Goal: Task Accomplishment & Management: Use online tool/utility

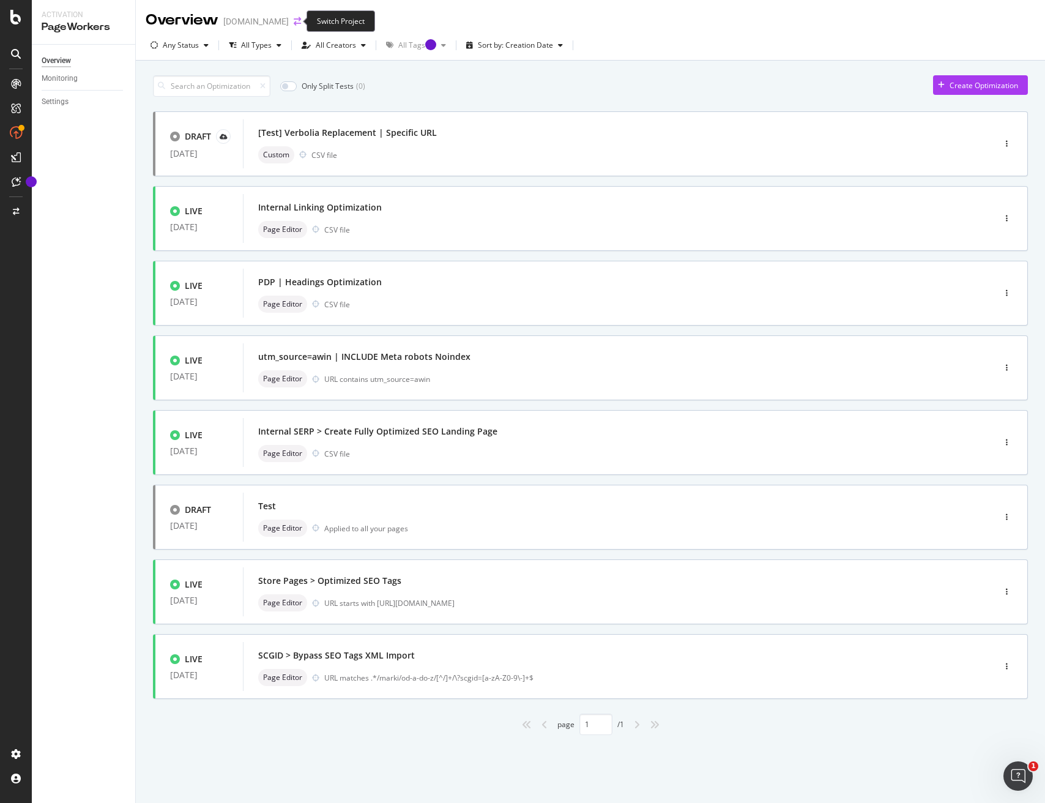
click at [294, 23] on icon "arrow-right-arrow-left" at bounding box center [297, 21] width 7 height 9
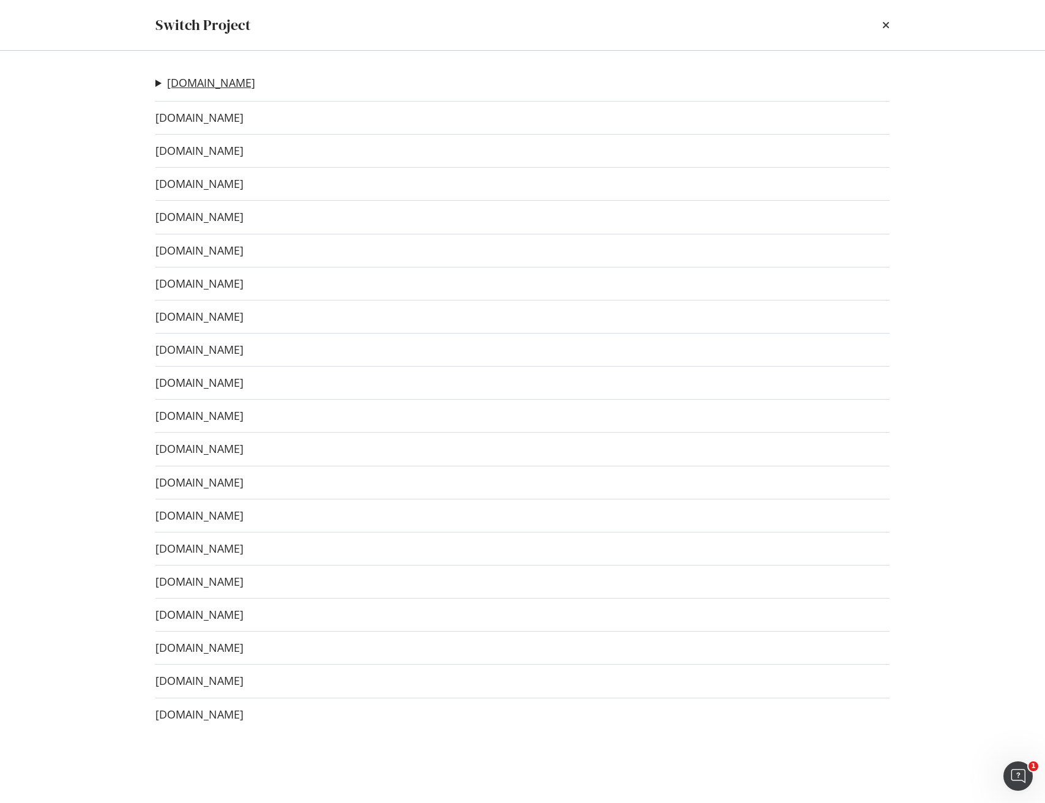
click at [188, 84] on link "[DOMAIN_NAME]" at bounding box center [211, 82] width 88 height 13
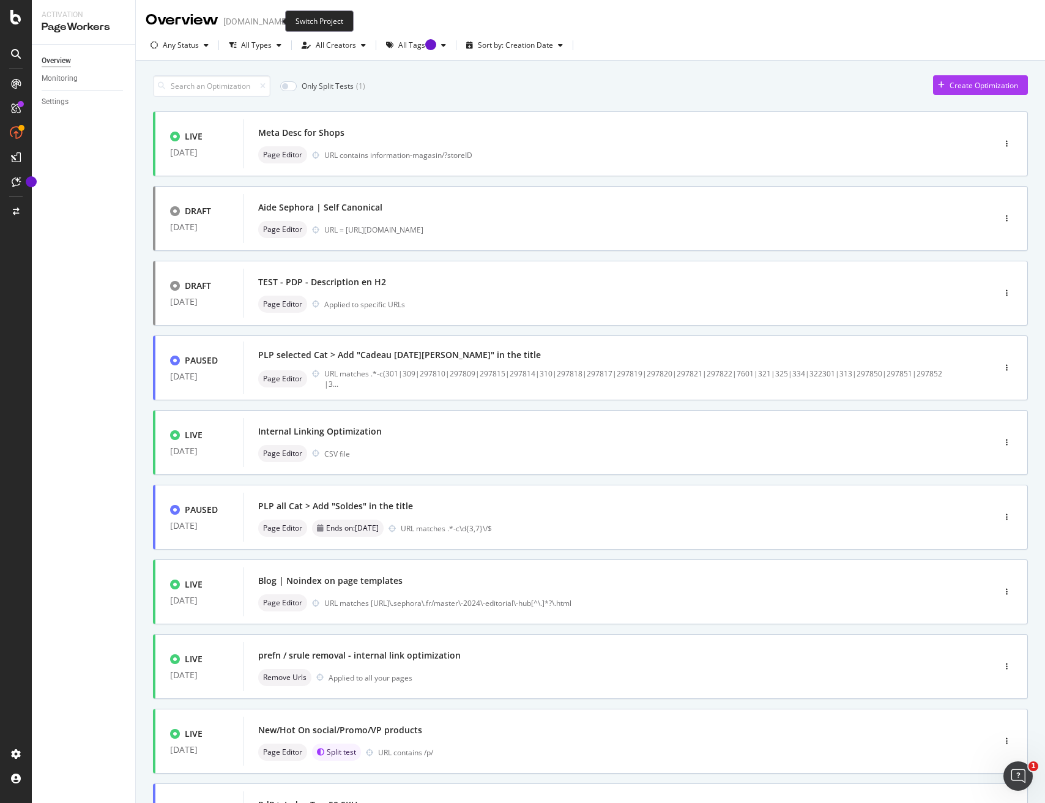
click at [294, 20] on icon "arrow-right-arrow-left" at bounding box center [297, 21] width 7 height 9
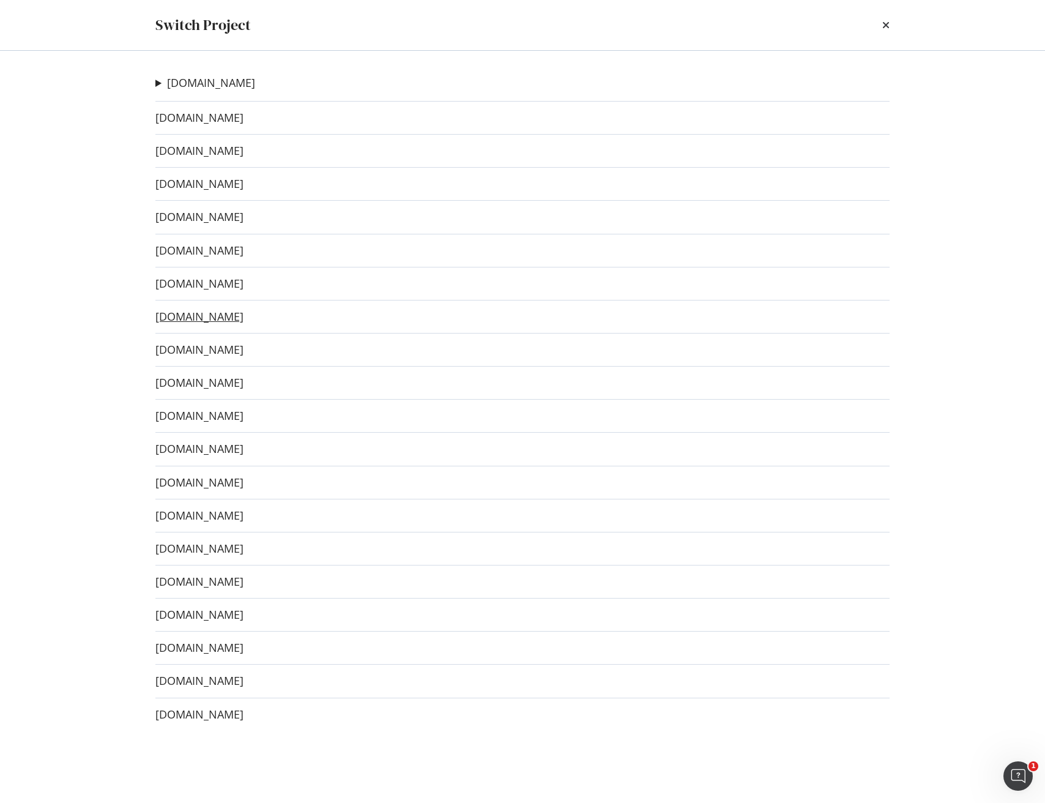
click at [225, 316] on link "[DOMAIN_NAME]" at bounding box center [199, 316] width 88 height 13
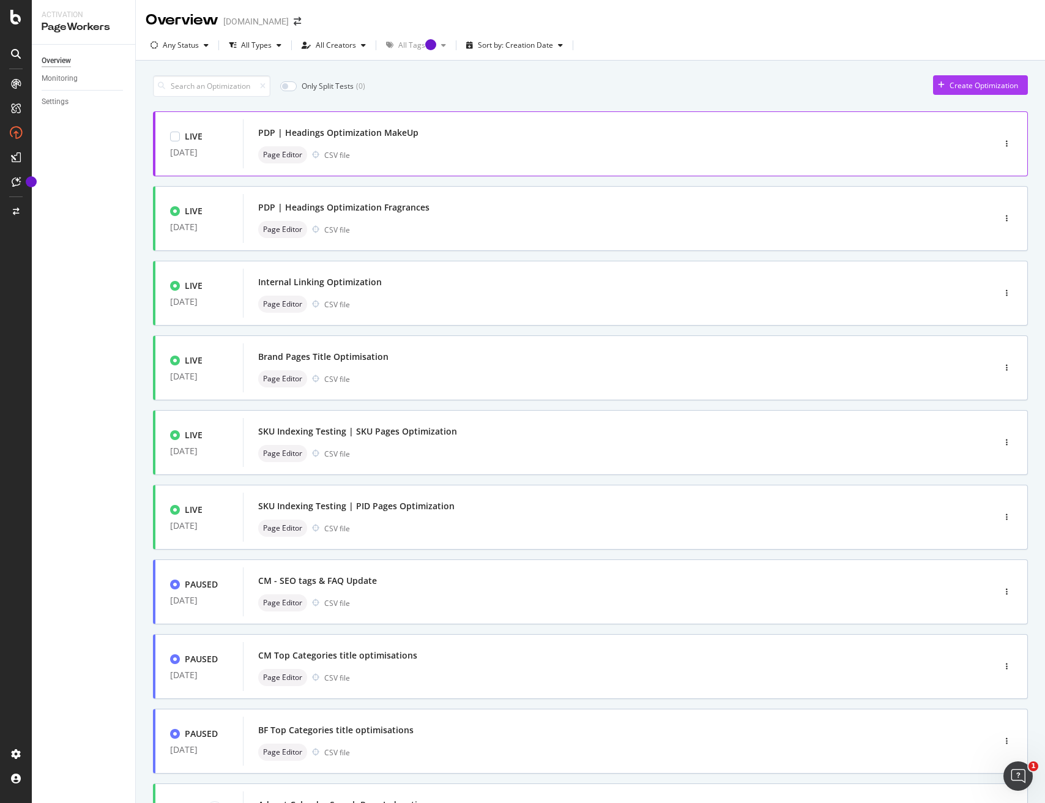
click at [626, 152] on div "Page Editor CSV file" at bounding box center [600, 154] width 684 height 17
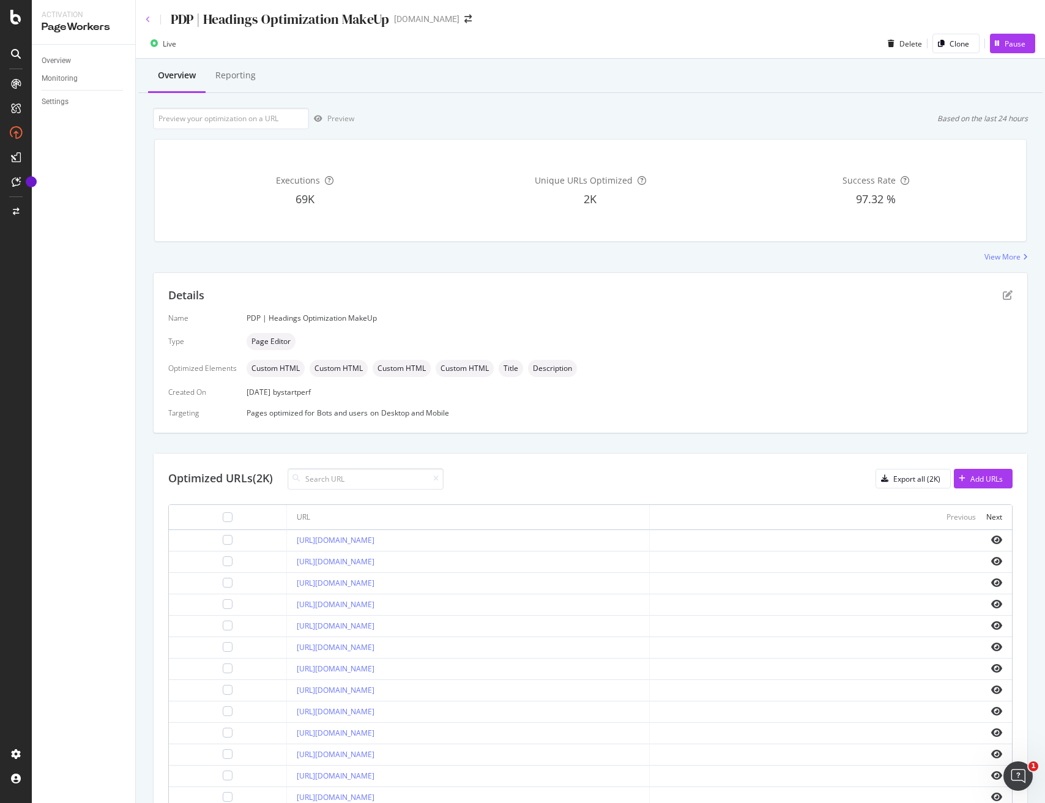
click at [147, 20] on div "PDP | Headings Optimization MakeUp" at bounding box center [268, 19] width 244 height 19
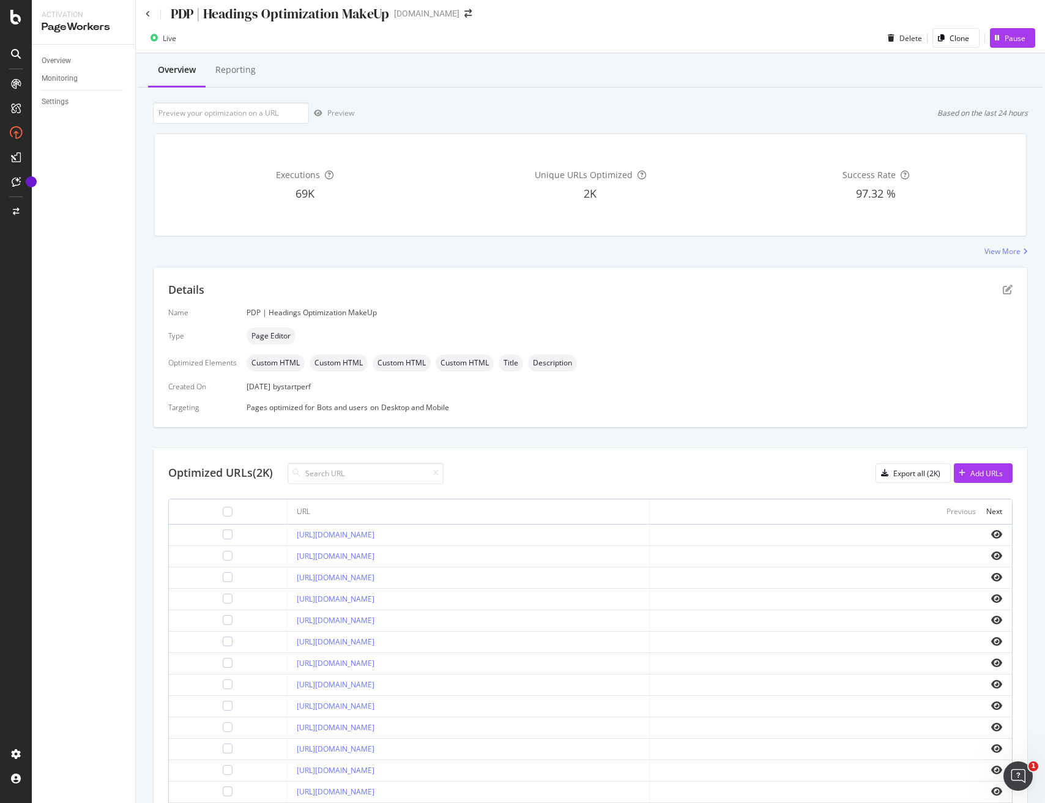
click at [151, 17] on div "PDP | Headings Optimization MakeUp" at bounding box center [268, 13] width 244 height 19
click at [151, 13] on div "PDP | Headings Optimization MakeUp" at bounding box center [268, 13] width 244 height 19
click at [146, 12] on icon at bounding box center [148, 13] width 5 height 7
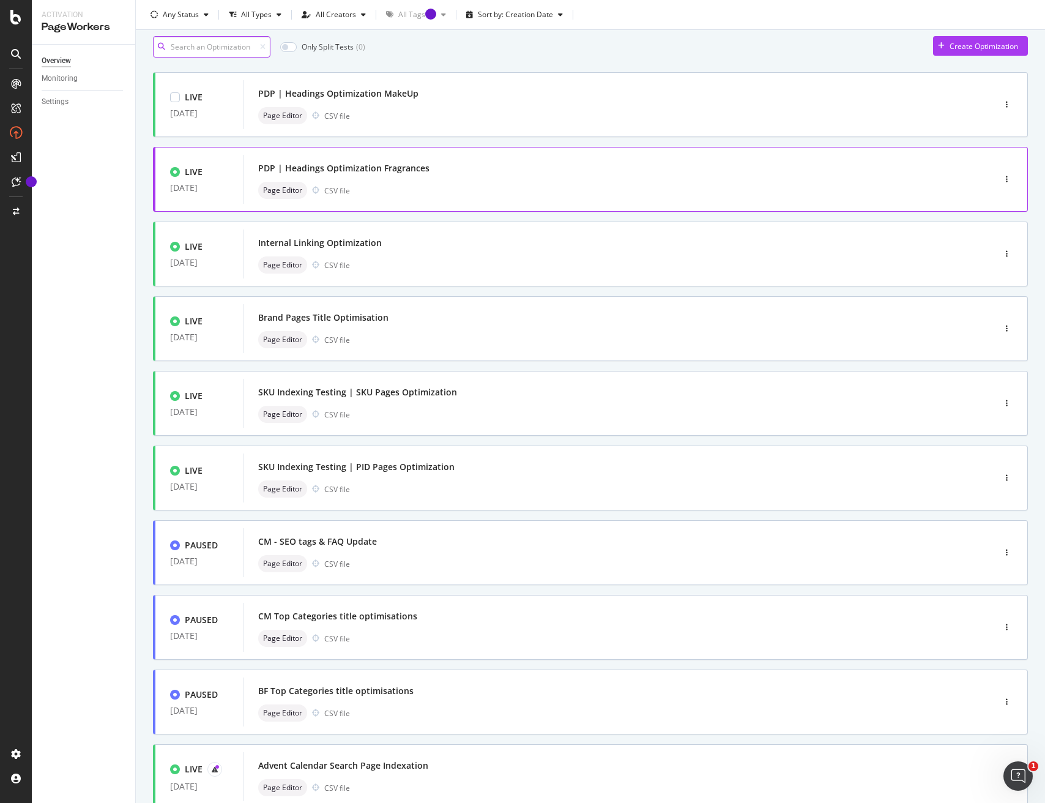
scroll to position [40, 0]
click at [580, 174] on div "PDP | Headings Optimization Fragrances" at bounding box center [600, 167] width 684 height 17
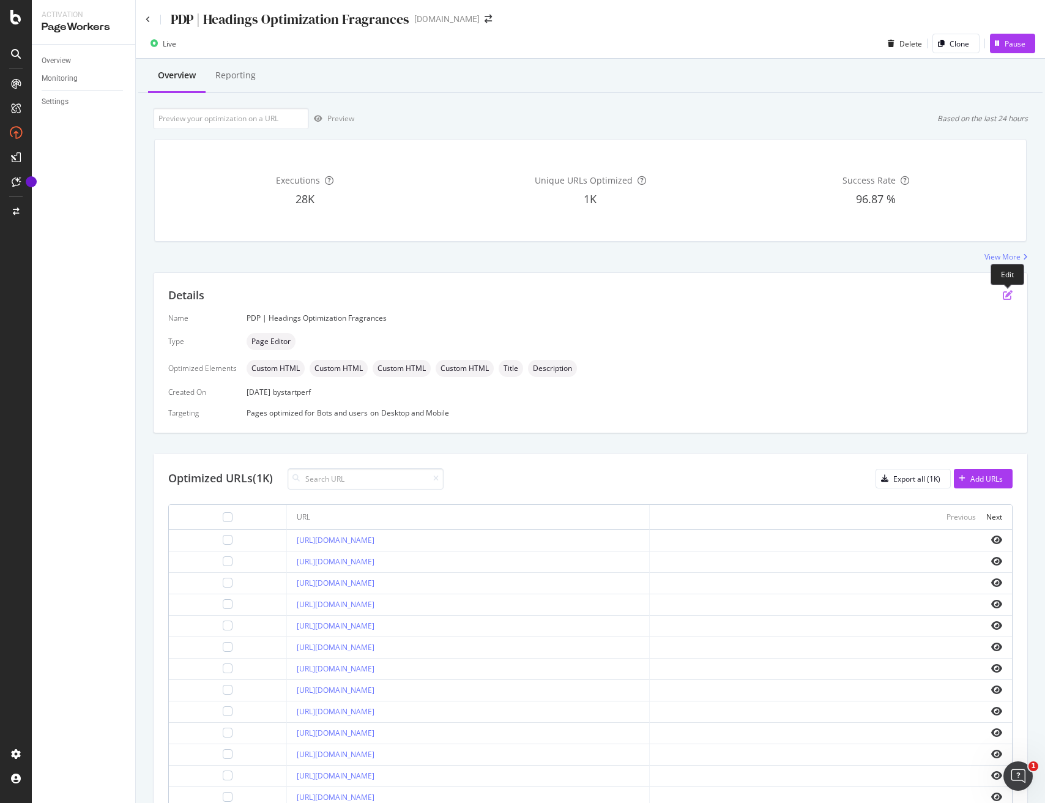
click at [1008, 294] on icon "pen-to-square" at bounding box center [1008, 295] width 10 height 10
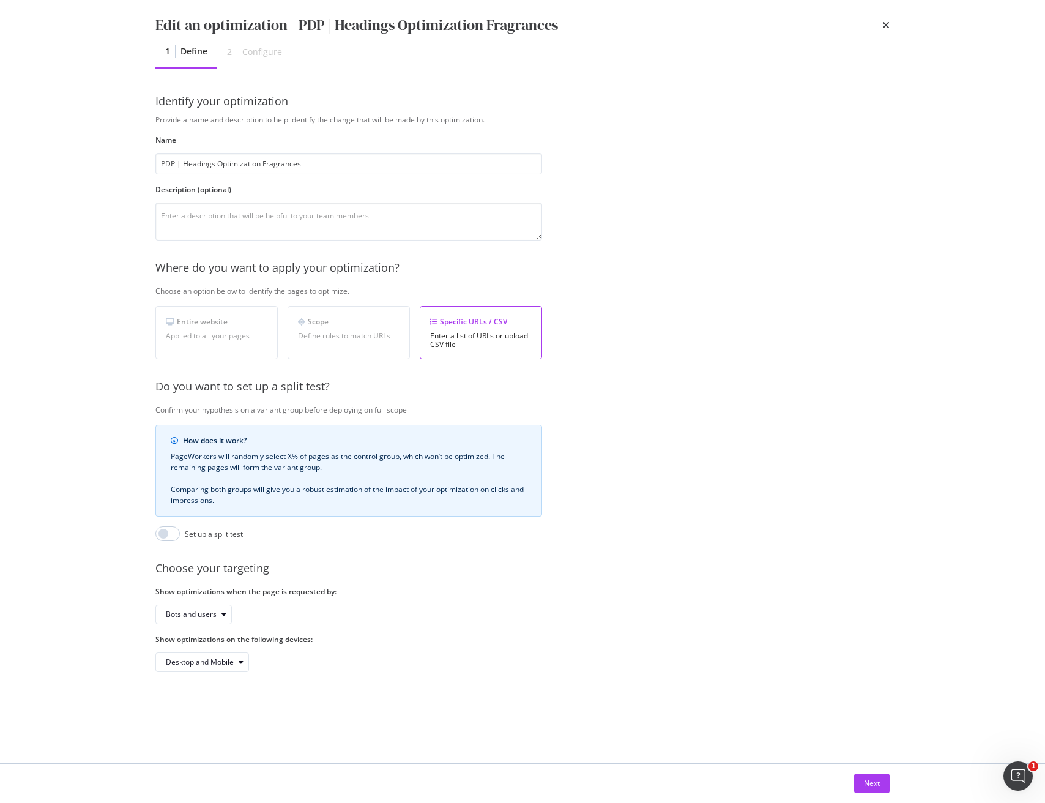
click at [893, 786] on div "Next" at bounding box center [522, 783] width 783 height 39
click at [872, 784] on div "Next" at bounding box center [872, 783] width 16 height 10
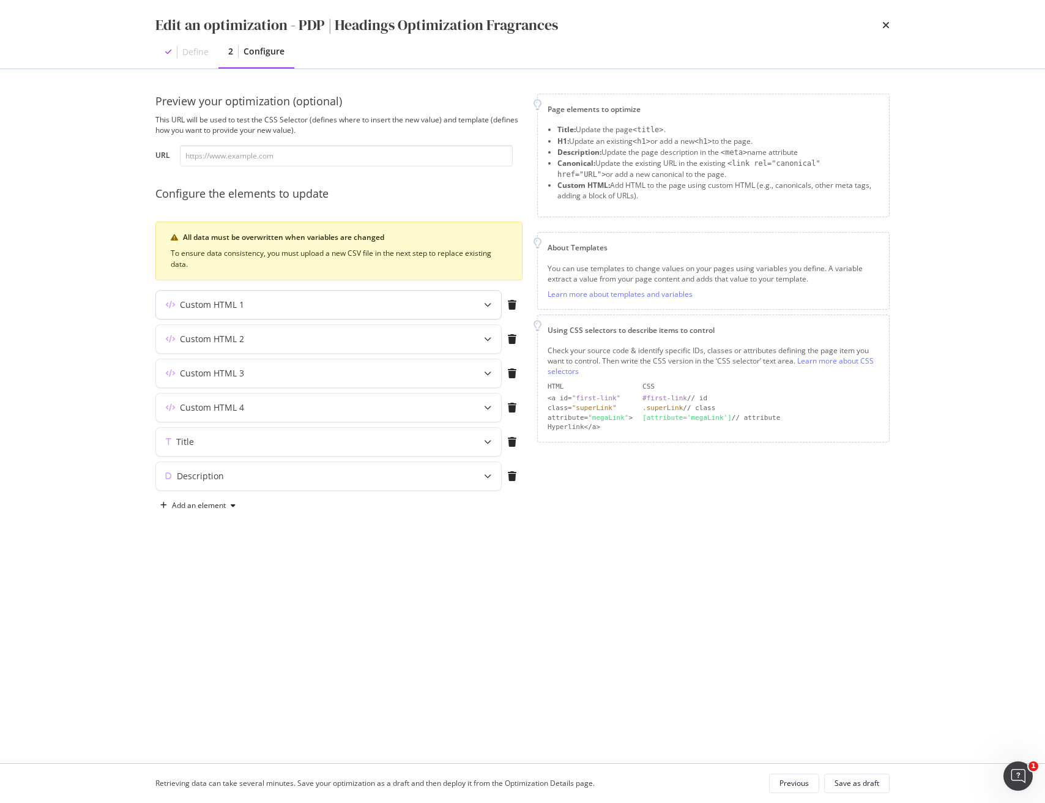
click at [488, 304] on icon "modal" at bounding box center [487, 304] width 7 height 7
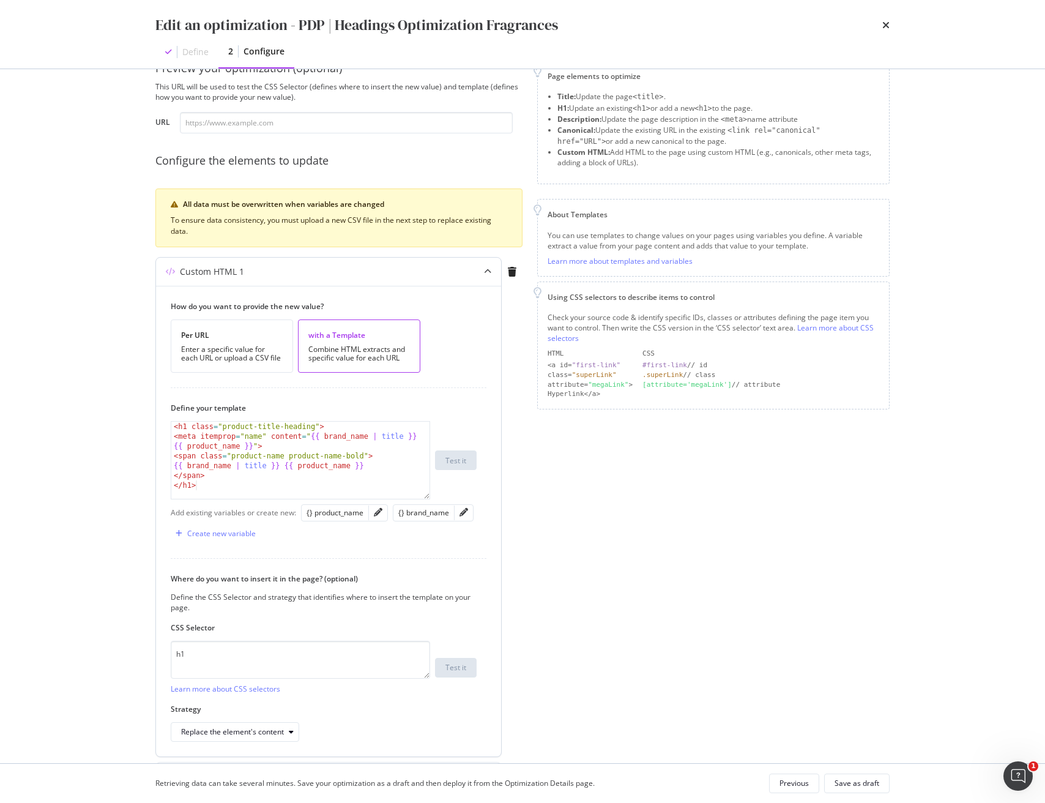
scroll to position [37, 0]
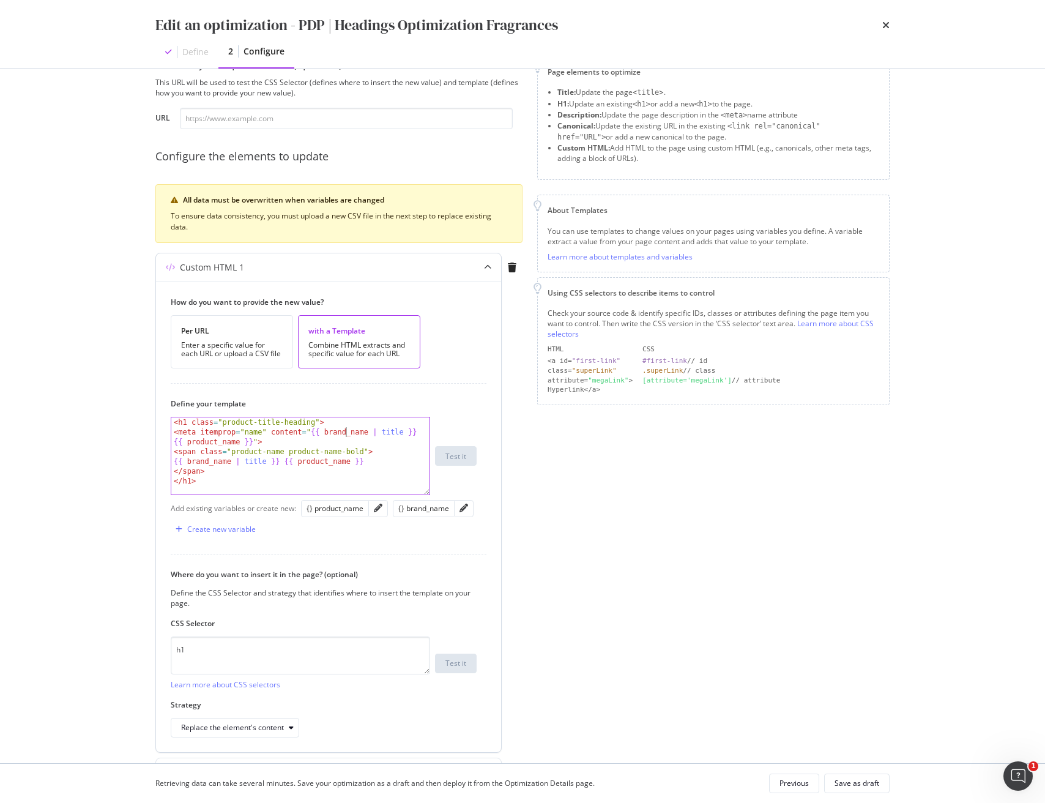
click at [346, 433] on div "< h1 class = "product-title-heading" > < meta itemprop = "name" content = " {{ …" at bounding box center [300, 465] width 258 height 97
click at [377, 510] on icon "pencil" at bounding box center [378, 508] width 9 height 9
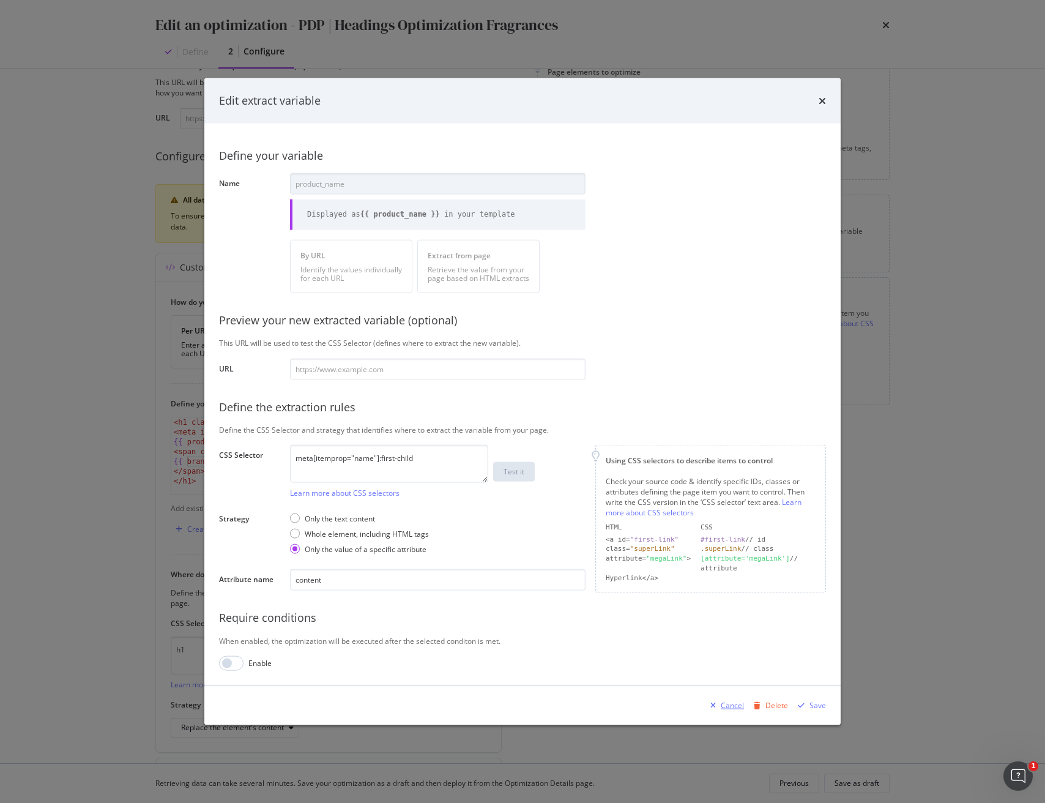
click at [723, 704] on div "Cancel" at bounding box center [732, 705] width 23 height 10
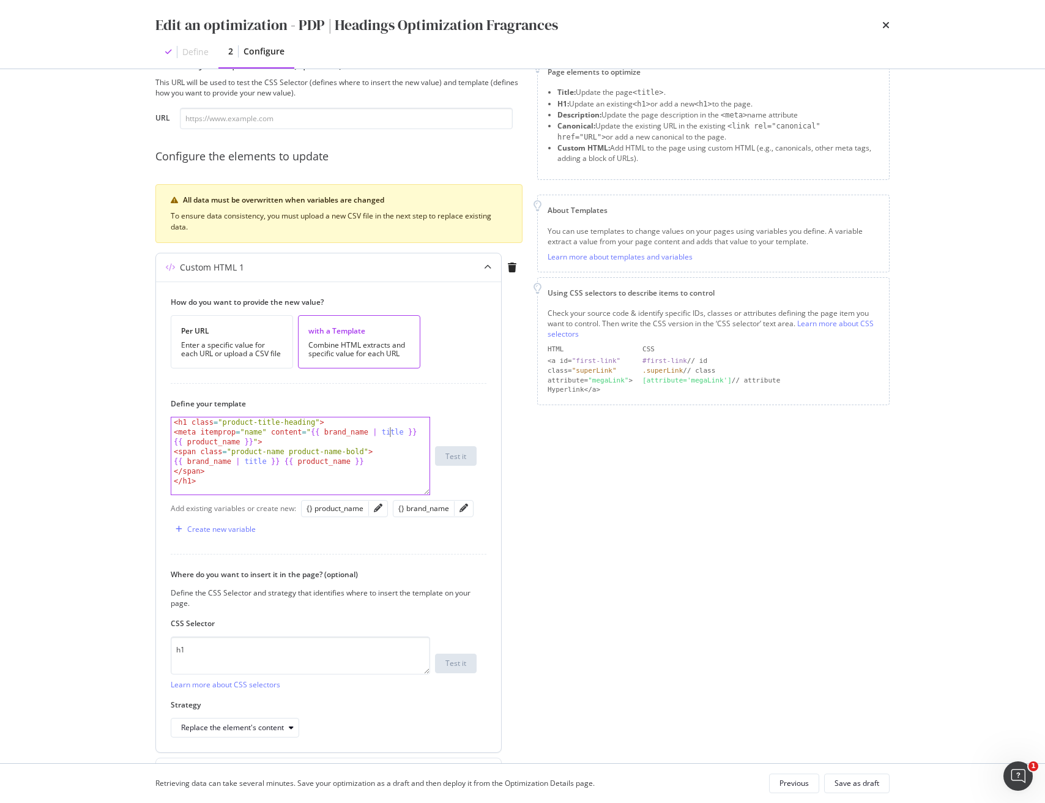
click at [391, 437] on div "< h1 class = "product-title-heading" > < meta itemprop = "name" content = " {{ …" at bounding box center [300, 465] width 258 height 97
click at [390, 437] on div "< h1 class = "product-title-heading" > < meta itemprop = "name" content = " {{ …" at bounding box center [300, 465] width 258 height 97
click at [385, 432] on div "< h1 class = "product-title-heading" > < meta itemprop = "name" content = " {{ …" at bounding box center [300, 465] width 258 height 97
drag, startPoint x: 398, startPoint y: 431, endPoint x: 368, endPoint y: 431, distance: 30.0
click at [367, 430] on div "< h1 class = "product-title-heading" > < meta itemprop = "name" content = " {{ …" at bounding box center [300, 465] width 258 height 97
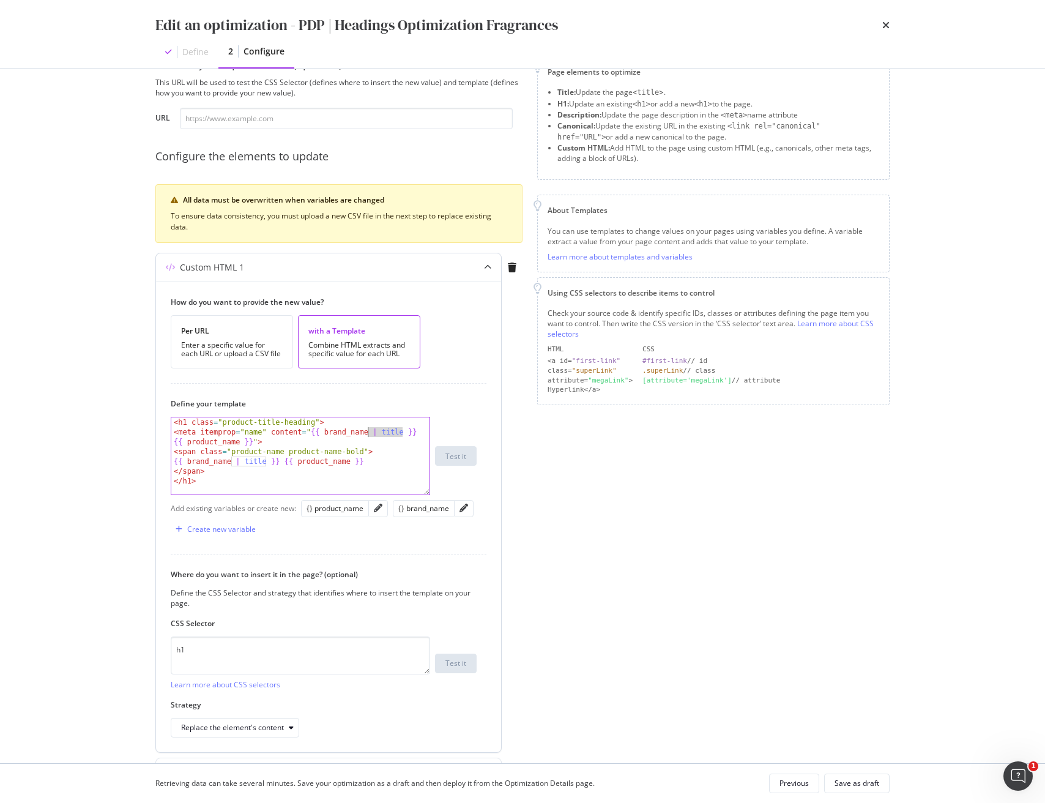
click at [379, 432] on div "< h1 class = "product-title-heading" > < meta itemprop = "name" content = " {{ …" at bounding box center [300, 465] width 258 height 97
click at [386, 433] on div "< h1 class = "product-title-heading" > < meta itemprop = "name" content = " {{ …" at bounding box center [300, 465] width 258 height 97
click at [387, 431] on div "< h1 class = "product-title-heading" > < meta itemprop = "name" content = " {{ …" at bounding box center [300, 465] width 258 height 97
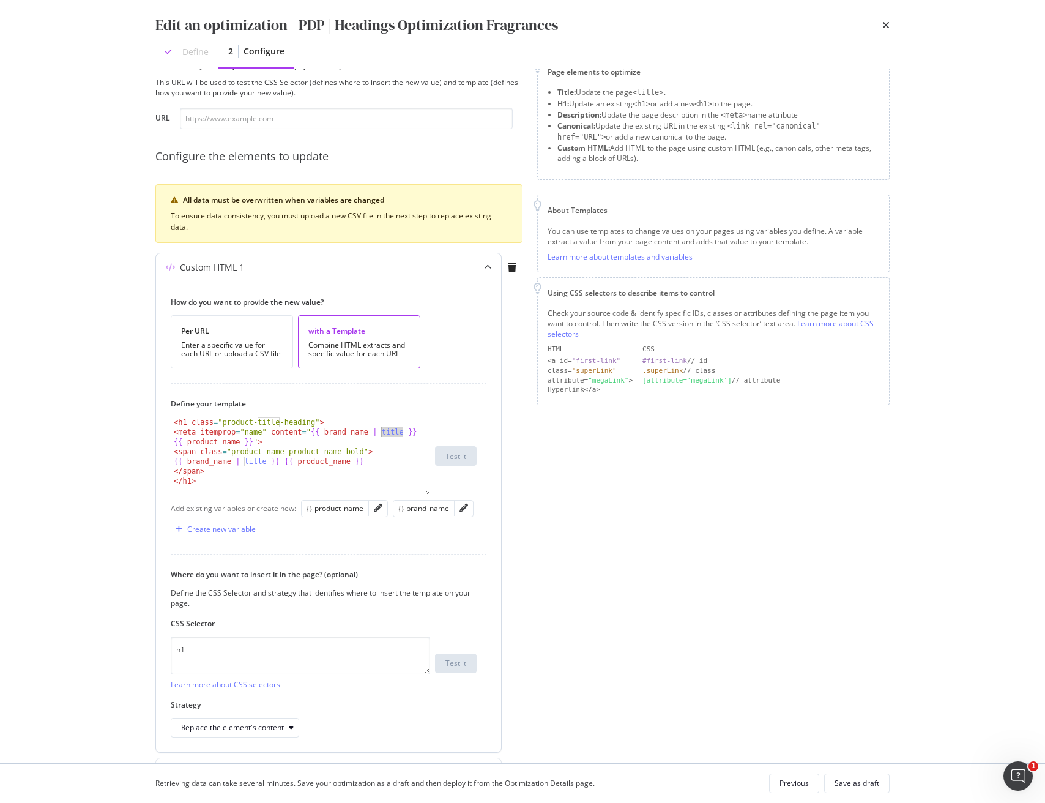
click at [387, 431] on div "< h1 class = "product-title-heading" > < meta itemprop = "name" content = " {{ …" at bounding box center [300, 465] width 258 height 97
click at [337, 433] on div "< h1 class = "product-title-heading" > < meta itemprop = "name" content = " {{ …" at bounding box center [300, 465] width 258 height 97
click at [390, 431] on div "< h1 class = "product-title-heading" > < meta itemprop = "name" content = " {{ …" at bounding box center [300, 465] width 258 height 97
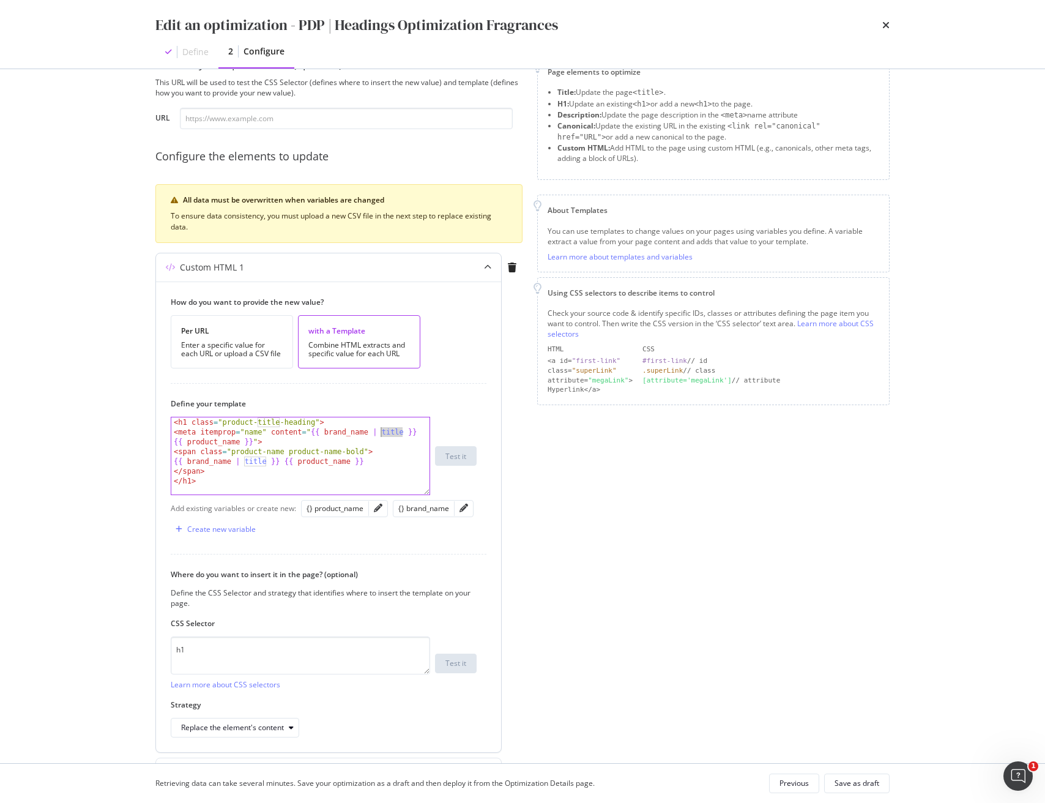
click at [345, 431] on div "< h1 class = "product-title-heading" > < meta itemprop = "name" content = " {{ …" at bounding box center [300, 465] width 258 height 97
click at [324, 431] on div "< h1 class = "product-title-heading" > < meta itemprop = "name" content = " {{ …" at bounding box center [300, 465] width 258 height 97
click at [325, 431] on div "< h1 class = "product-title-heading" > < meta itemprop = "name" content = " {{ …" at bounding box center [300, 465] width 258 height 97
click at [379, 432] on div "< h1 class = "product-title-heading" > < meta itemprop = "name" content = " {{ …" at bounding box center [300, 465] width 258 height 97
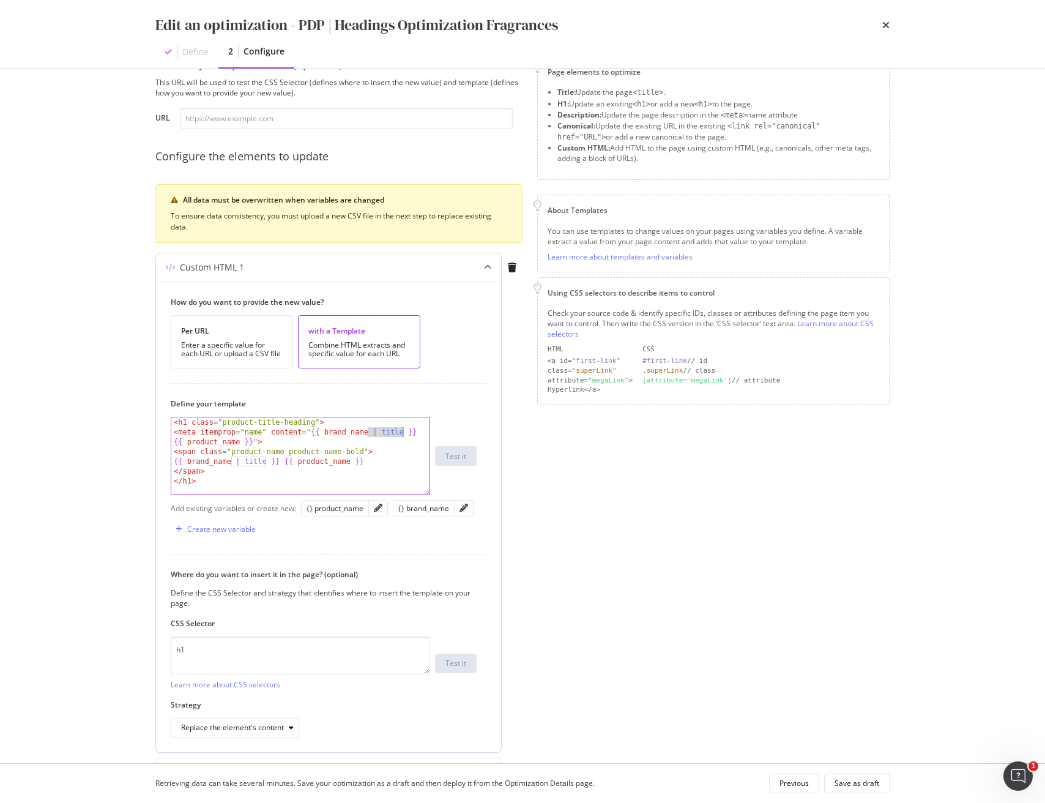
drag, startPoint x: 368, startPoint y: 432, endPoint x: 404, endPoint y: 430, distance: 35.5
click at [404, 430] on div "< h1 class = "product-title-heading" > < meta itemprop = "name" content = " {{ …" at bounding box center [300, 465] width 258 height 97
drag, startPoint x: 408, startPoint y: 433, endPoint x: 397, endPoint y: 432, distance: 10.4
click at [408, 433] on div "< h1 class = "product-title-heading" > < meta itemprop = "name" content = " {{ …" at bounding box center [300, 465] width 258 height 97
click at [390, 431] on div "< h1 class = "product-title-heading" > < meta itemprop = "name" content = " {{ …" at bounding box center [300, 465] width 258 height 97
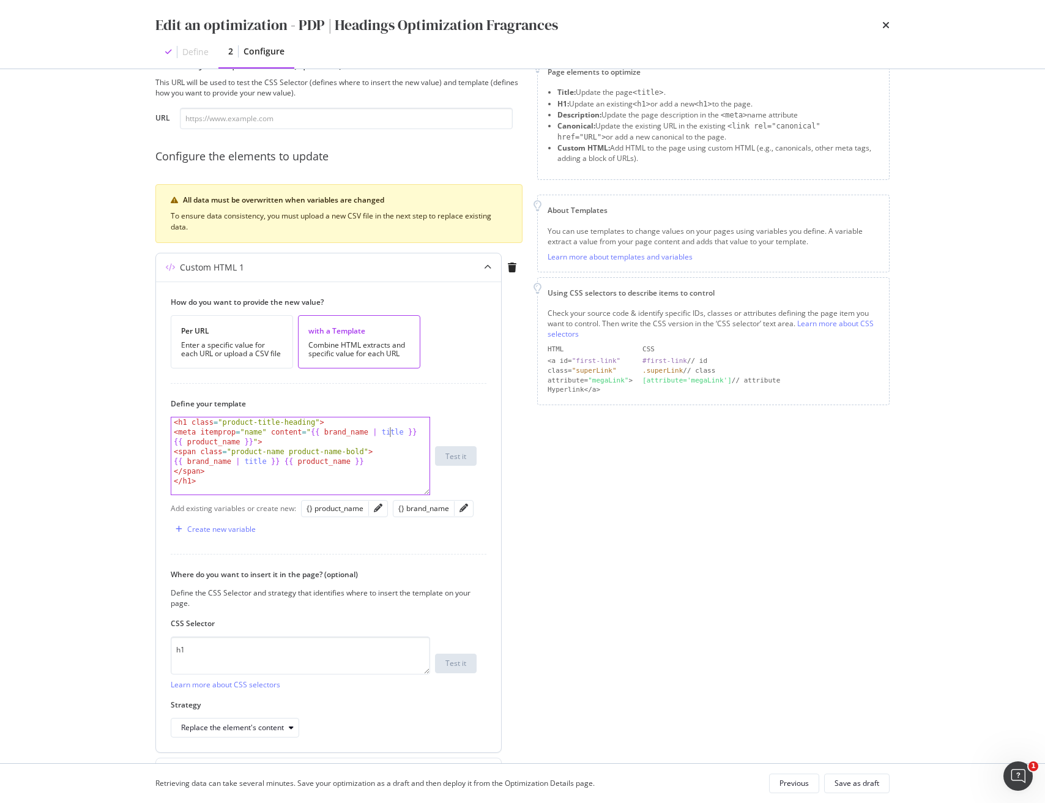
click at [390, 431] on div "< h1 class = "product-title-heading" > < meta itemprop = "name" content = " {{ …" at bounding box center [300, 465] width 258 height 97
click at [390, 434] on div "< h1 class = "product-title-heading" > < meta itemprop = "name" content = " {{ …" at bounding box center [300, 465] width 258 height 97
click at [497, 485] on div "How do you want to provide the new value? Per URL Enter a specific value for ea…" at bounding box center [328, 516] width 345 height 471
click at [367, 112] on input "modal" at bounding box center [346, 118] width 333 height 21
click at [390, 431] on div "< h1 class = "product-title-heading" > < meta itemprop = "name" content = " {{ …" at bounding box center [300, 465] width 258 height 97
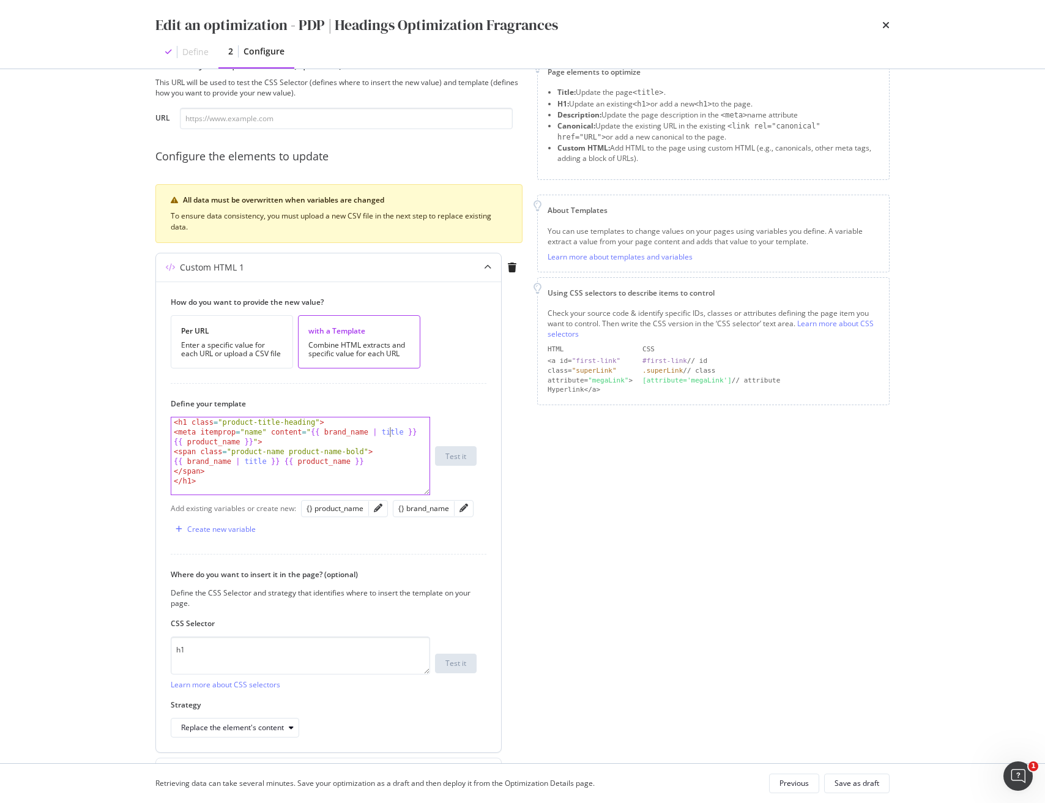
click at [390, 431] on div "< h1 class = "product-title-heading" > < meta itemprop = "name" content = " {{ …" at bounding box center [300, 465] width 258 height 97
click at [390, 434] on div "< h1 class = "product-title-heading" > < meta itemprop = "name" content = " {{ …" at bounding box center [300, 465] width 258 height 97
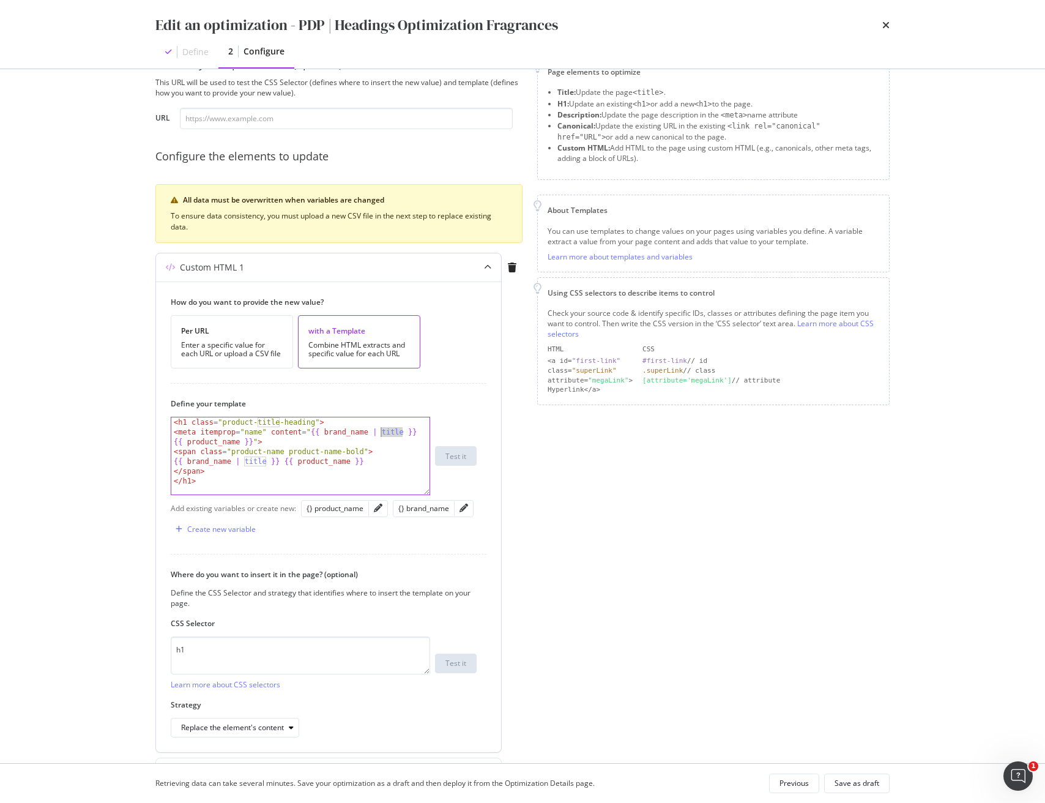
click at [390, 434] on div "< h1 class = "product-title-heading" > < meta itemprop = "name" content = " {{ …" at bounding box center [300, 465] width 258 height 97
click at [392, 457] on div "< h1 class = "product-title-heading" > < meta itemprop = "name" content = " {{ …" at bounding box center [300, 465] width 258 height 97
click at [346, 435] on div "< h1 class = "product-title-heading" > < meta itemprop = "name" content = " {{ …" at bounding box center [300, 465] width 258 height 97
type textarea "<meta itemprop="name" content="{{ brand_name | title }} {{ product_name }}">"
click at [346, 435] on div "< h1 class = "product-title-heading" > < meta itemprop = "name" content = " {{ …" at bounding box center [300, 465] width 258 height 97
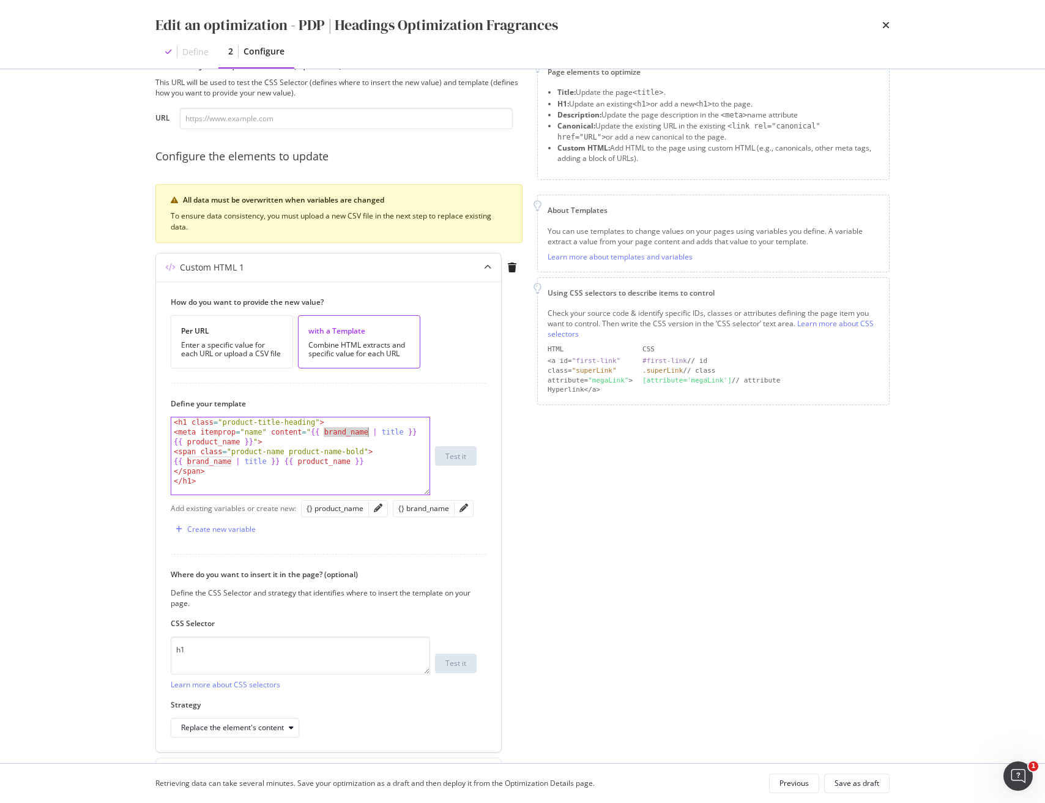
click at [422, 409] on div "Define your template <meta itemprop="name" content="{{ brand_name | title }} {{…" at bounding box center [324, 446] width 306 height 97
click at [893, 20] on div "Edit an optimization - PDP | Headings Optimization Fragrances Define 2 Configure" at bounding box center [522, 34] width 783 height 69
click at [891, 24] on div "Edit an optimization - PDP | Headings Optimization Fragrances Define 2 Configure" at bounding box center [522, 34] width 783 height 69
click at [888, 24] on icon "times" at bounding box center [885, 25] width 7 height 10
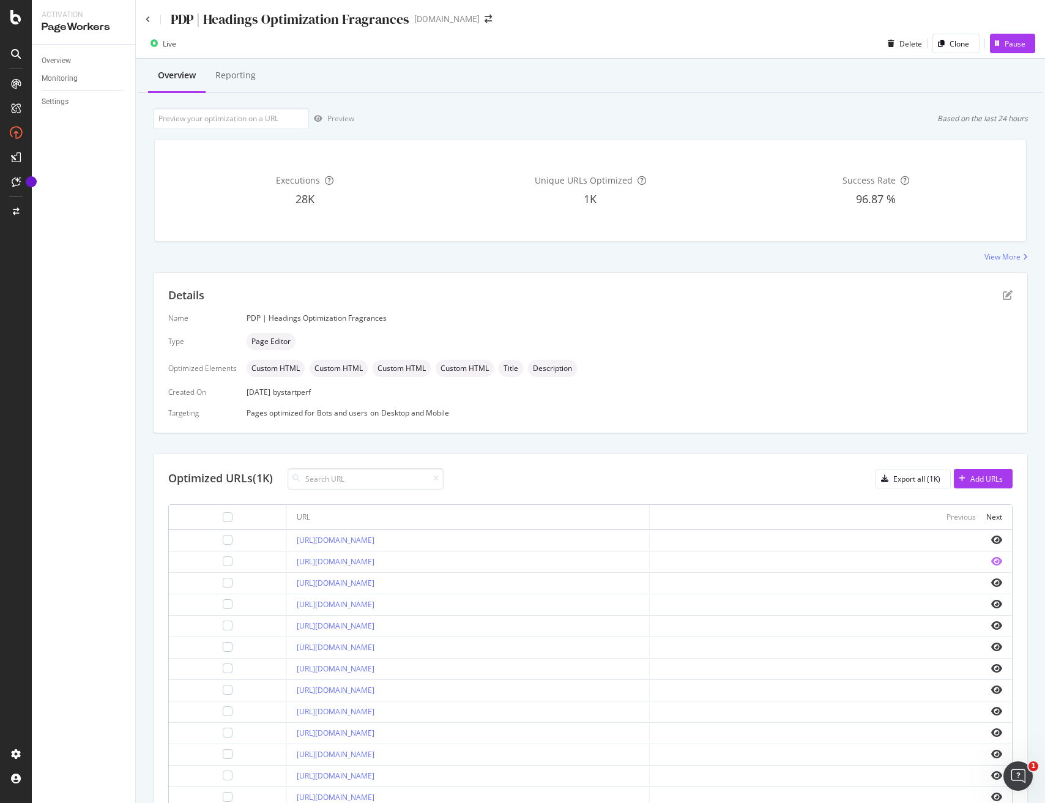
click at [996, 562] on icon "eye" at bounding box center [996, 561] width 11 height 10
click at [1008, 297] on icon "pen-to-square" at bounding box center [1008, 295] width 10 height 10
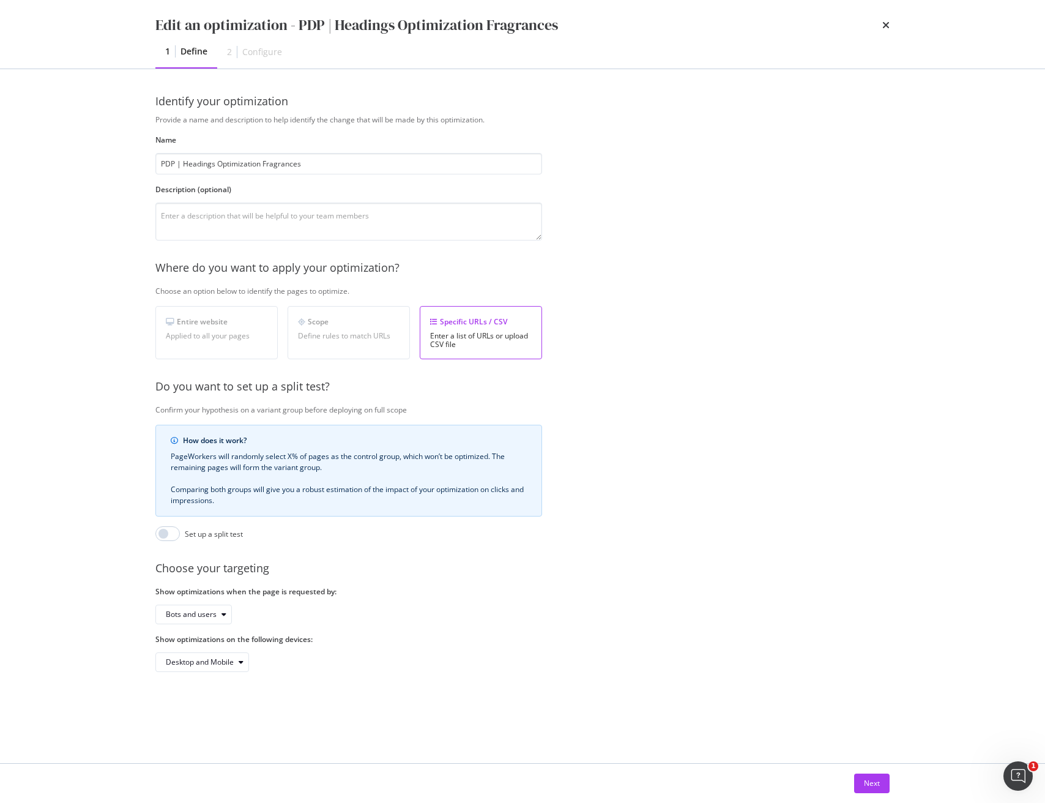
drag, startPoint x: 868, startPoint y: 783, endPoint x: 823, endPoint y: 769, distance: 47.4
click at [868, 783] on div "Next" at bounding box center [872, 783] width 16 height 10
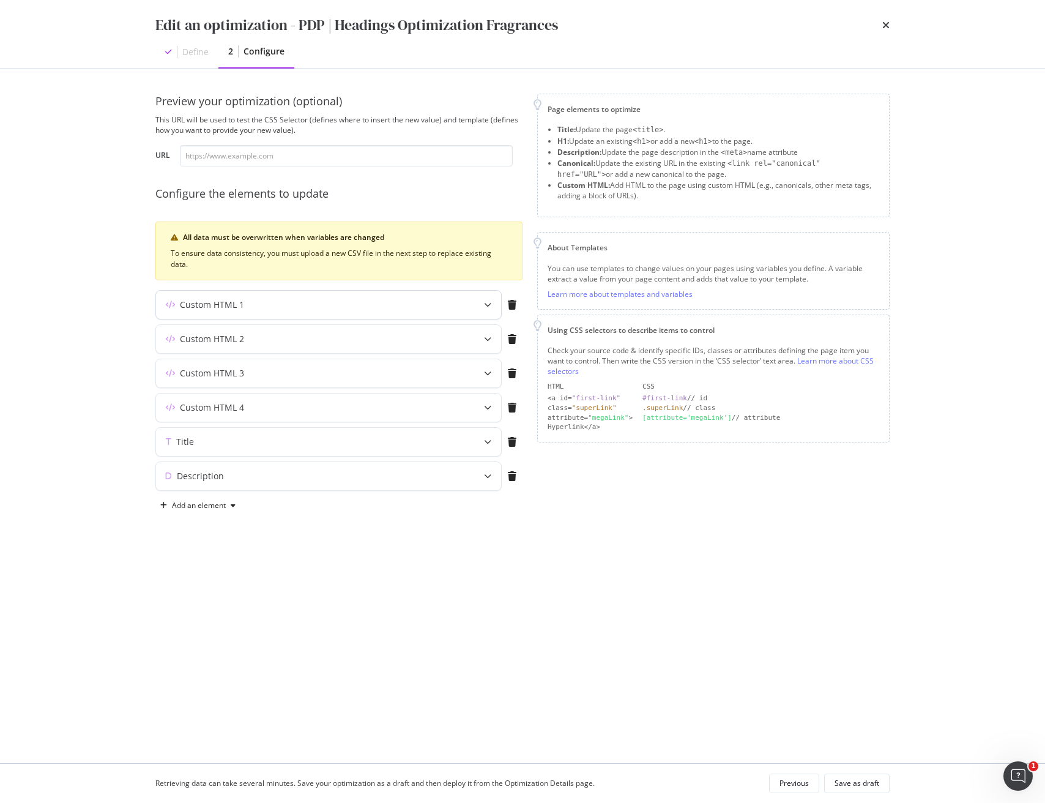
click at [488, 306] on icon "modal" at bounding box center [487, 304] width 7 height 7
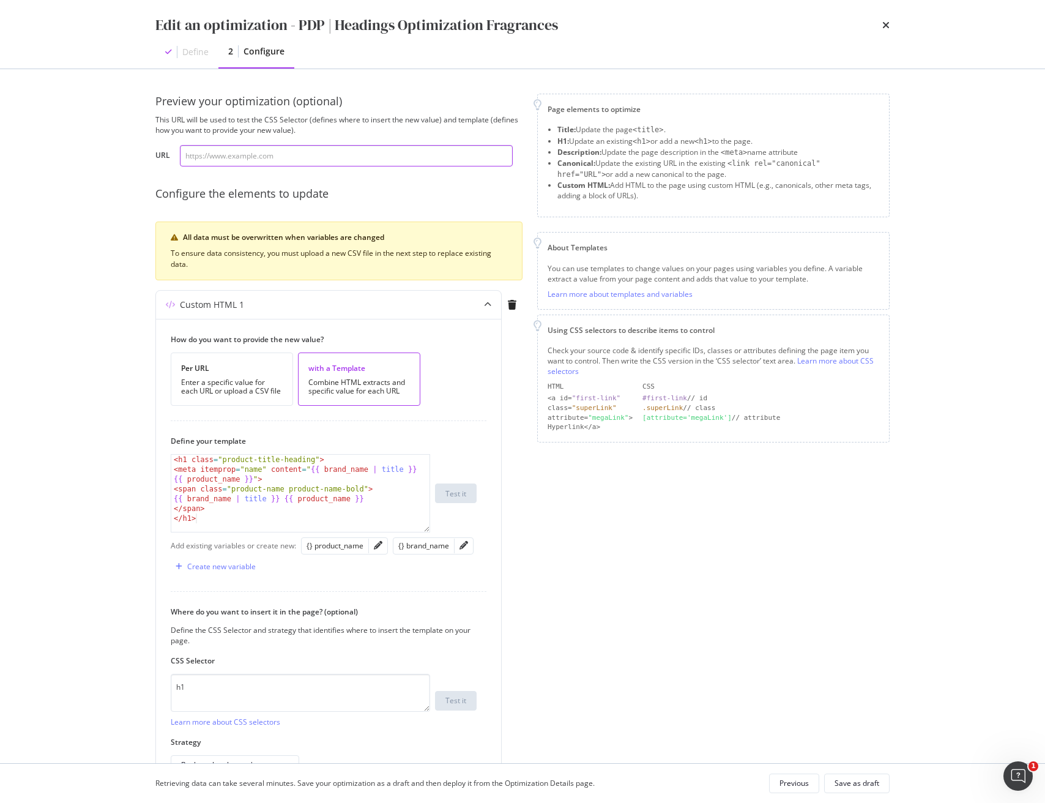
click at [248, 151] on input "modal" at bounding box center [346, 155] width 333 height 21
paste input "[URL][DOMAIN_NAME]"
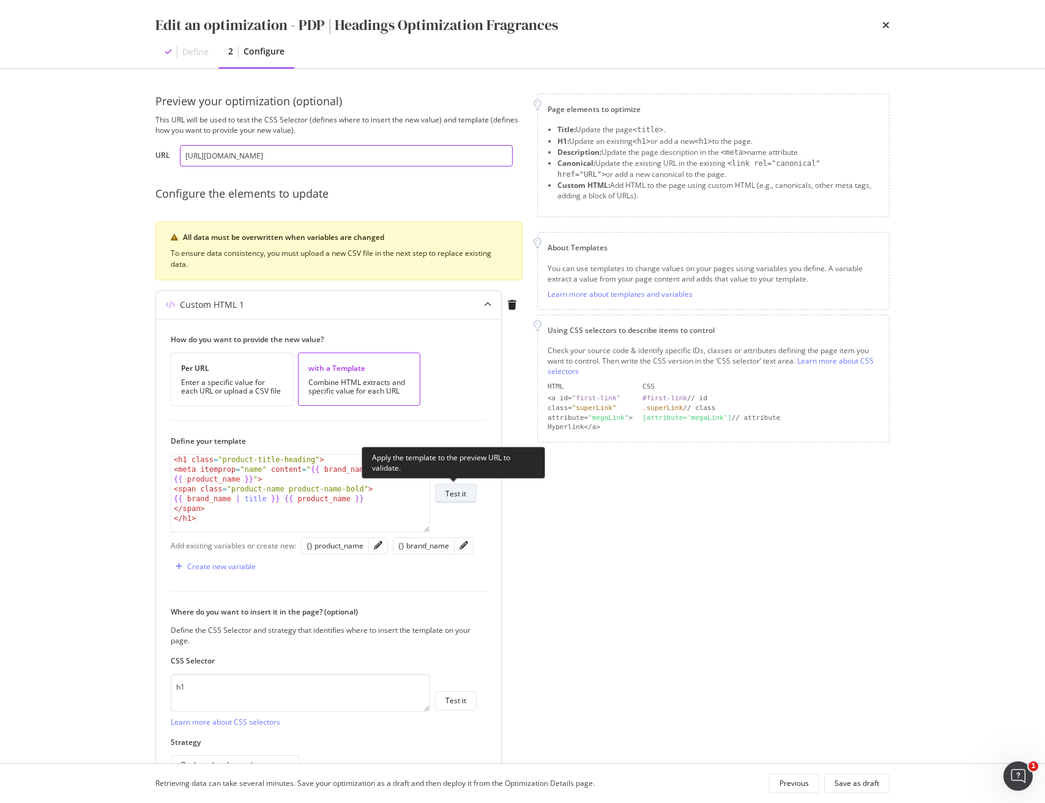
type input "[URL][DOMAIN_NAME]"
click at [452, 494] on div "Test it" at bounding box center [455, 493] width 21 height 10
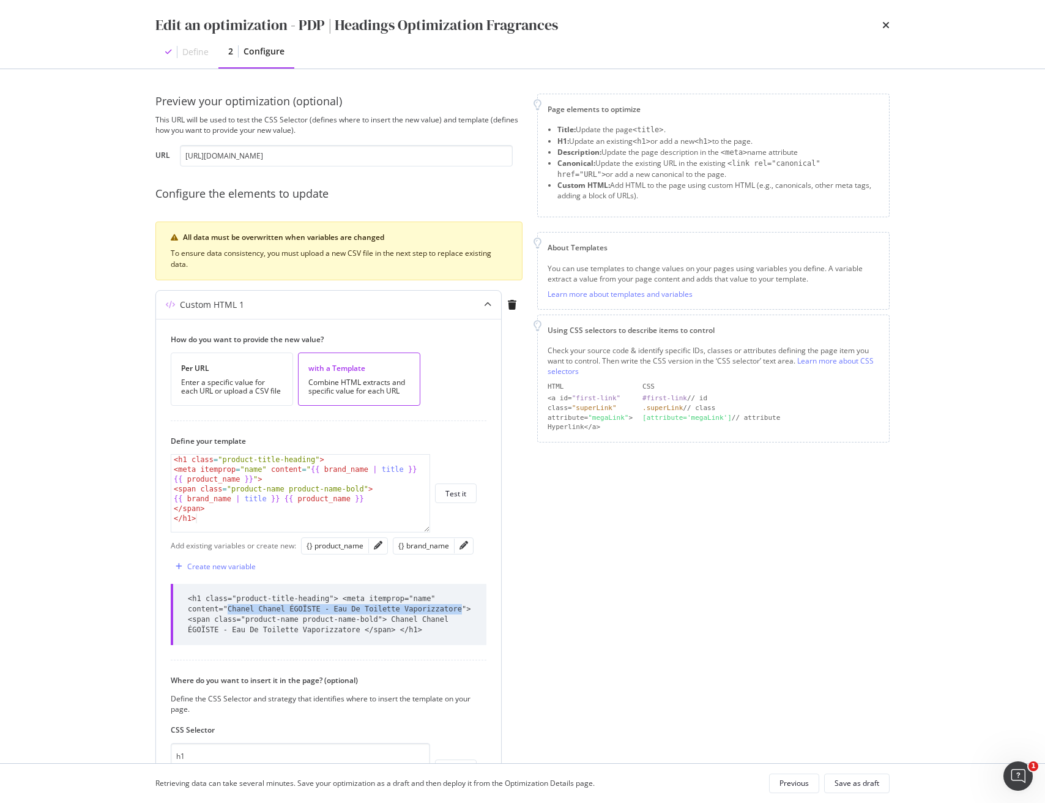
drag, startPoint x: 259, startPoint y: 606, endPoint x: 399, endPoint y: 567, distance: 145.5
click at [463, 608] on div "<h1 class="product-title-heading"> <meta itemprop="name" content="Chanel Chanel…" at bounding box center [330, 615] width 284 height 42
click at [288, 609] on div "<h1 class="product-title-heading"> <meta itemprop="name" content="Chanel Chanel…" at bounding box center [330, 615] width 284 height 42
drag, startPoint x: 259, startPoint y: 607, endPoint x: 460, endPoint y: 610, distance: 200.7
click at [460, 610] on div "<h1 class="product-title-heading"> <meta itemprop="name" content="Chanel Chanel…" at bounding box center [330, 615] width 284 height 42
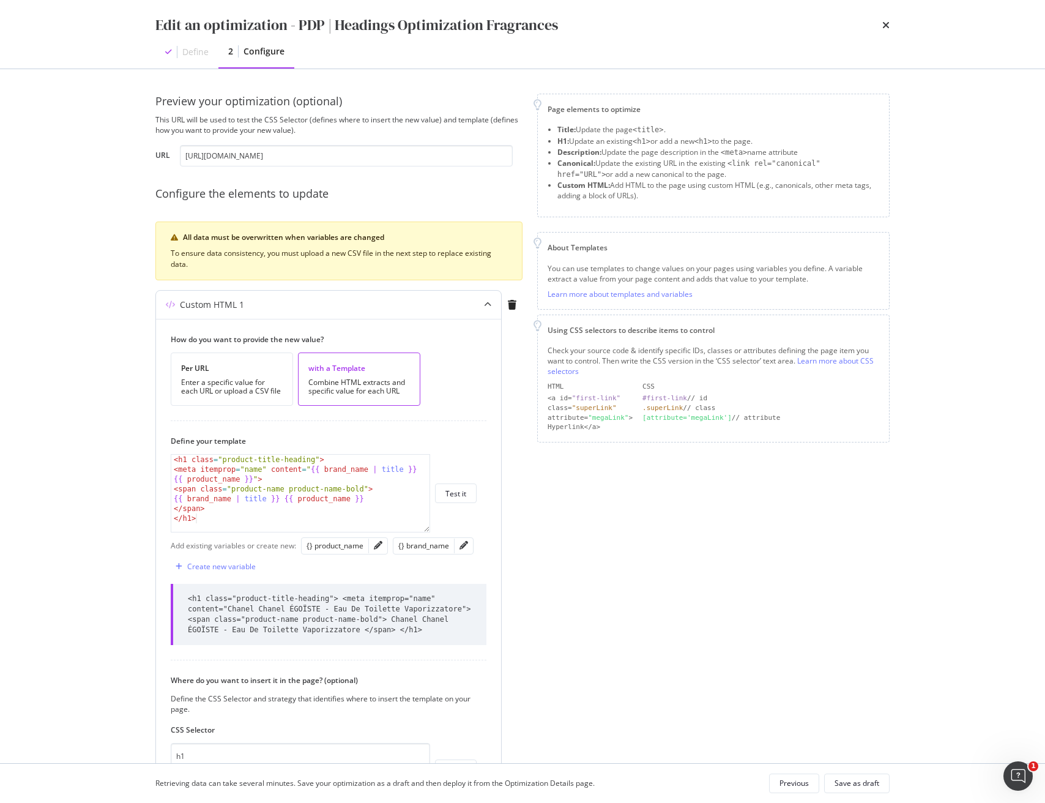
click at [237, 605] on div "<h1 class="product-title-heading"> <meta itemprop="name" content="Chanel Chanel…" at bounding box center [330, 615] width 284 height 42
click at [336, 471] on div "< h1 class = "product-title-heading" > < meta itemprop = "name" content = " {{ …" at bounding box center [300, 503] width 258 height 97
click at [316, 617] on div "<h1 class="product-title-heading"> <meta itemprop="name" content="Chanel Chanel…" at bounding box center [330, 615] width 284 height 42
drag, startPoint x: 257, startPoint y: 608, endPoint x: 437, endPoint y: 603, distance: 180.6
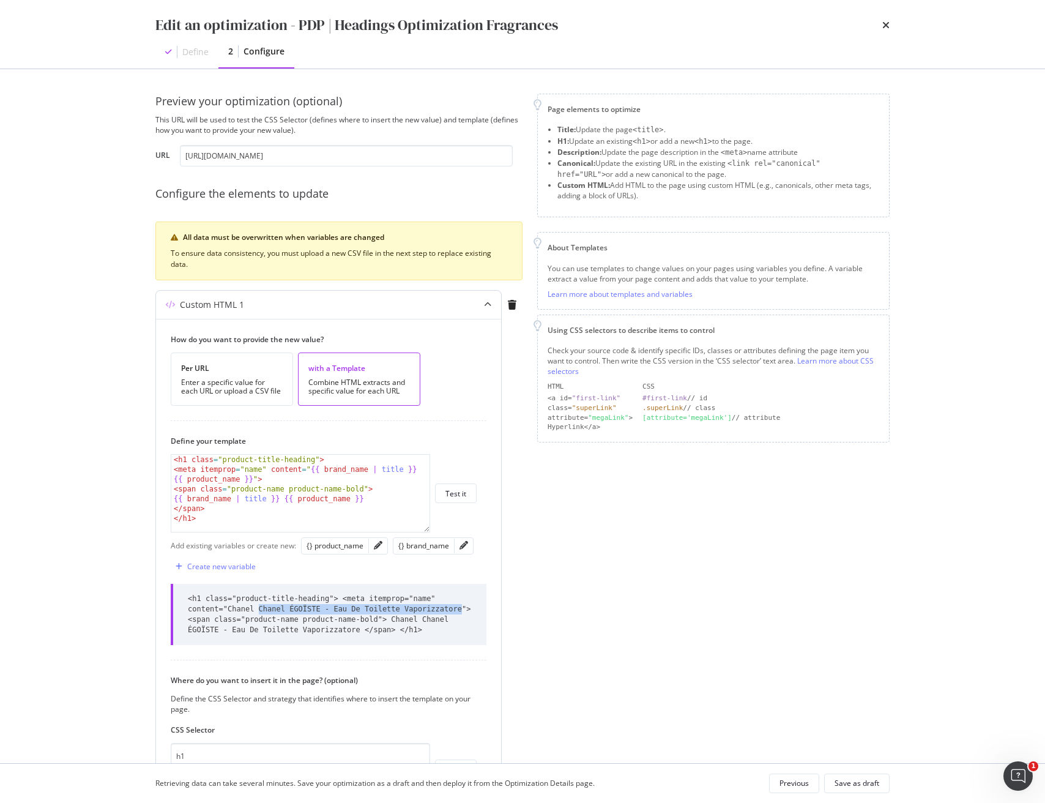
click at [462, 606] on div "<h1 class="product-title-heading"> <meta itemprop="name" content="Chanel Chanel…" at bounding box center [330, 615] width 284 height 42
click at [406, 472] on div "< h1 class = "product-title-heading" > < meta itemprop = "name" content = " {{ …" at bounding box center [300, 503] width 258 height 97
drag, startPoint x: 404, startPoint y: 467, endPoint x: 367, endPoint y: 467, distance: 37.3
click at [367, 467] on div "< h1 class = "product-title-heading" > < meta itemprop = "name" content = " {{ …" at bounding box center [300, 502] width 258 height 97
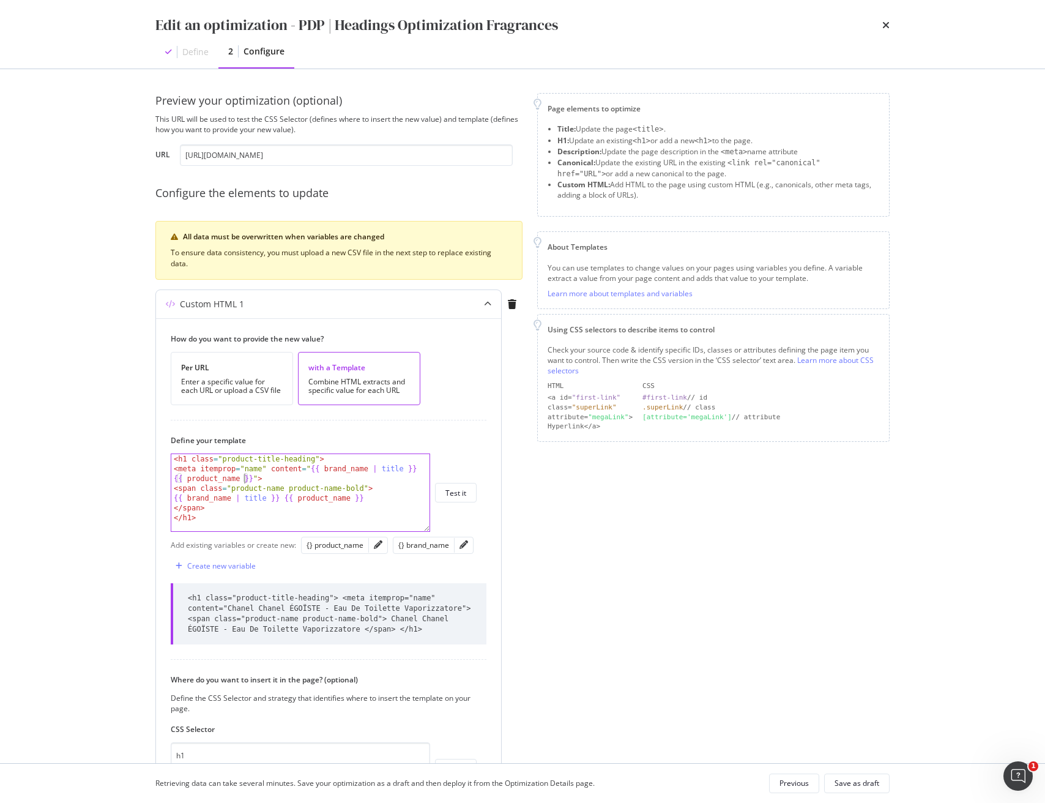
click at [242, 477] on div "< h1 class = "product-title-heading" > < meta itemprop = "name" content = " {{ …" at bounding box center [300, 502] width 258 height 97
paste textarea "| title"
click at [460, 491] on div "Test it" at bounding box center [455, 493] width 21 height 10
click at [294, 609] on div "<h1 class="product-title-heading"> <meta itemprop="name" content="[PERSON_NAME]…" at bounding box center [330, 614] width 284 height 42
drag, startPoint x: 294, startPoint y: 609, endPoint x: 299, endPoint y: 616, distance: 8.8
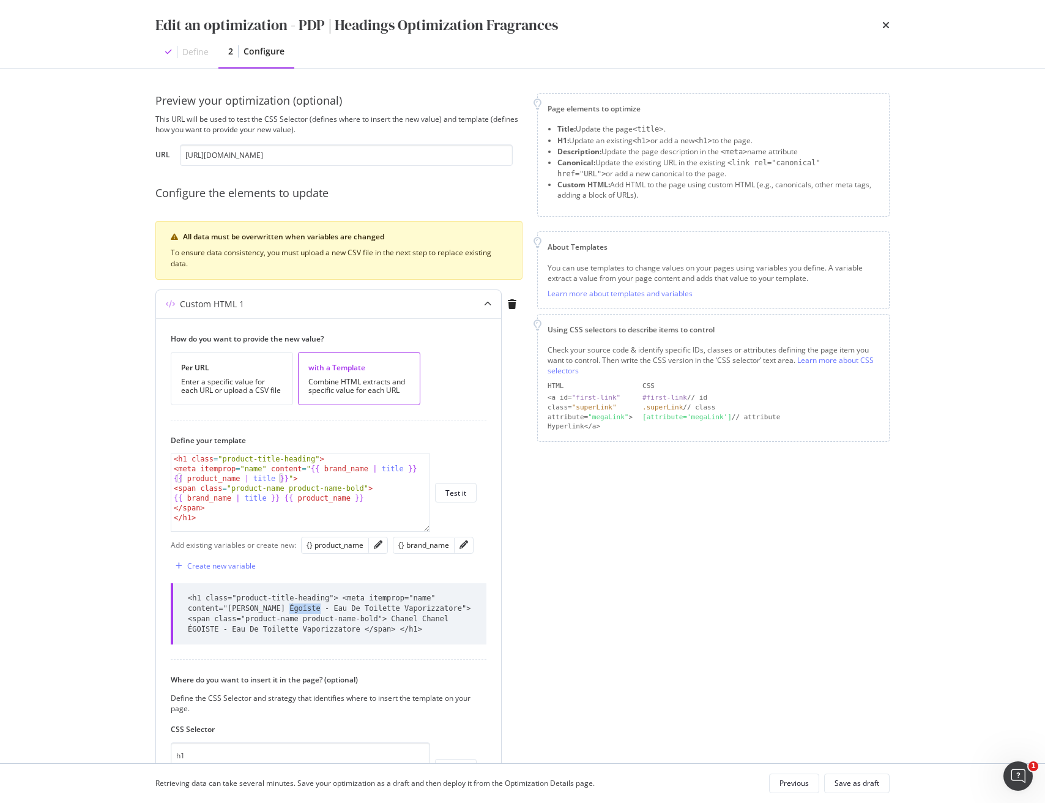
click at [294, 609] on div "<h1 class="product-title-heading"> <meta itemprop="name" content="[PERSON_NAME]…" at bounding box center [330, 614] width 284 height 42
click at [286, 604] on div "<h1 class="product-title-heading"> <meta itemprop="name" content="[PERSON_NAME]…" at bounding box center [330, 614] width 284 height 42
click at [289, 608] on div "<h1 class="product-title-heading"> <meta itemprop="name" content="[PERSON_NAME]…" at bounding box center [330, 614] width 284 height 42
click at [368, 598] on div "<h1 class="product-title-heading"> <meta itemprop="name" content="[PERSON_NAME]…" at bounding box center [330, 614] width 284 height 42
click at [395, 469] on div "< h1 class = "product-title-heading" > < meta itemprop = "name" content = " {{ …" at bounding box center [300, 502] width 258 height 97
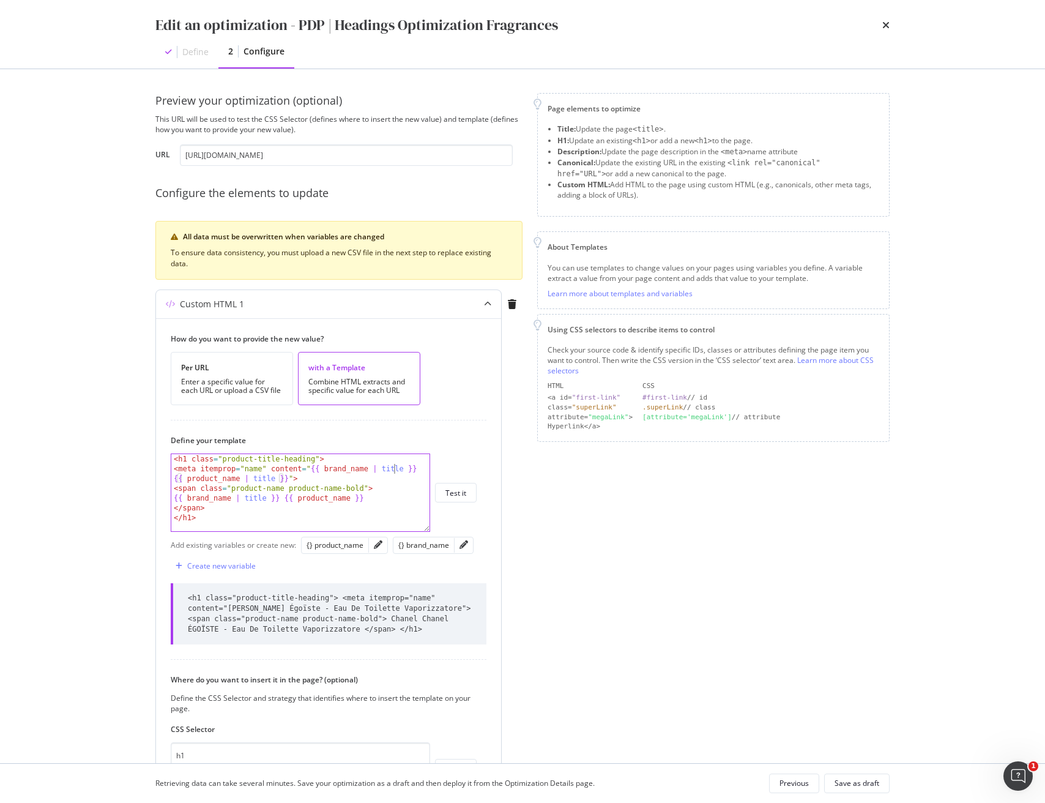
click at [395, 469] on div "< h1 class = "product-title-heading" > < meta itemprop = "name" content = " {{ …" at bounding box center [300, 502] width 258 height 97
click at [386, 468] on div "< h1 class = "product-title-heading" > < meta itemprop = "name" content = " {{ …" at bounding box center [300, 502] width 258 height 97
drag, startPoint x: 456, startPoint y: 491, endPoint x: 483, endPoint y: 504, distance: 30.1
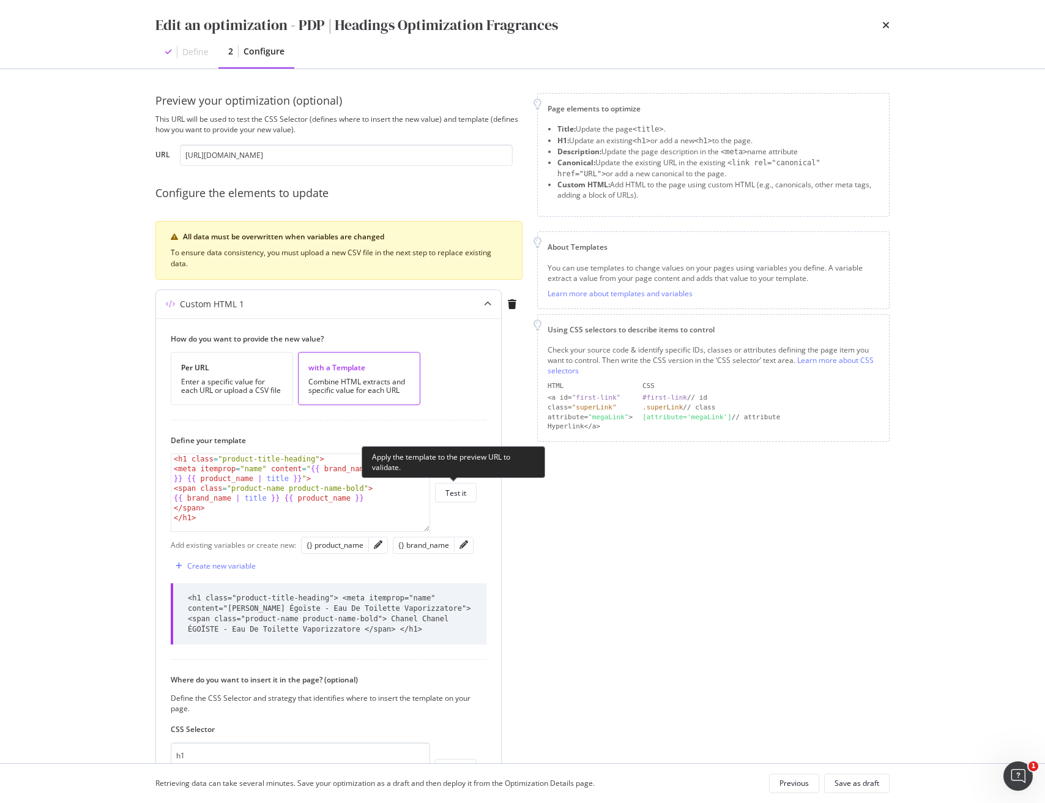
click at [456, 491] on div "Test it" at bounding box center [455, 493] width 21 height 10
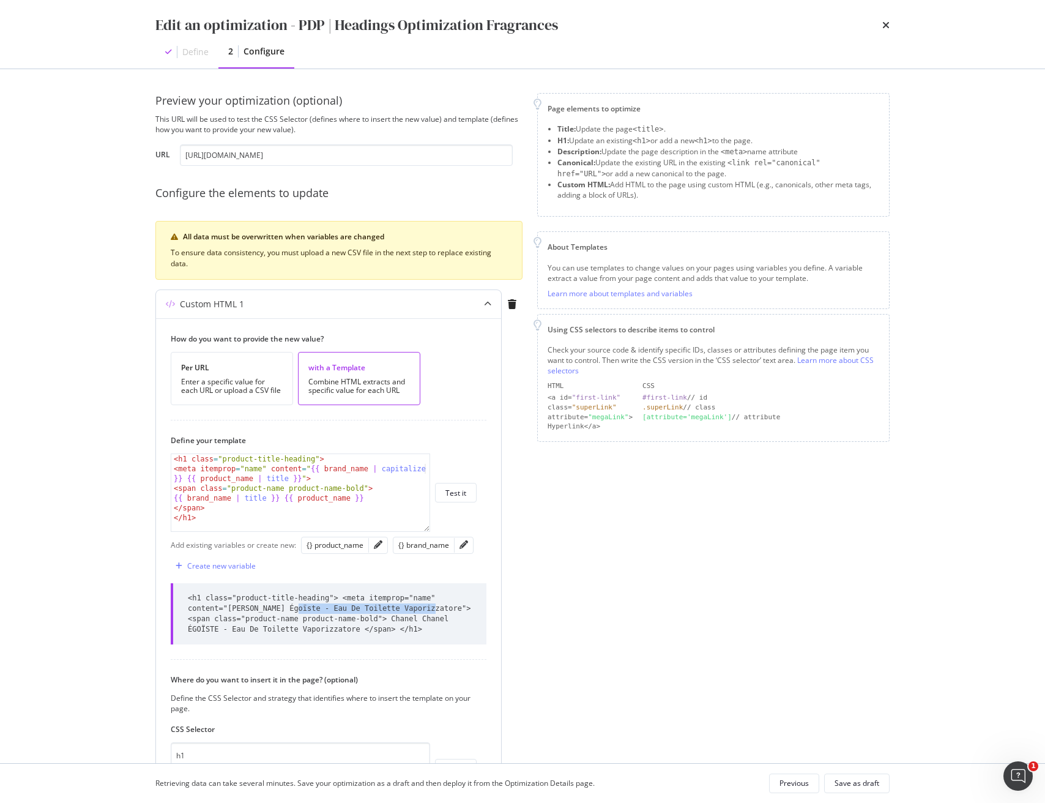
drag, startPoint x: 423, startPoint y: 610, endPoint x: 297, endPoint y: 609, distance: 126.7
click at [297, 609] on div "<h1 class="product-title-heading"> <meta itemprop="name" content="[PERSON_NAME]…" at bounding box center [330, 614] width 284 height 42
click at [350, 609] on div "<h1 class="product-title-heading"> <meta itemprop="name" content="[PERSON_NAME]…" at bounding box center [330, 614] width 284 height 42
click at [262, 609] on div "<h1 class="product-title-heading"> <meta itemprop="name" content="[PERSON_NAME]…" at bounding box center [330, 614] width 284 height 42
click at [394, 470] on div "< h1 class = "product-title-heading" > < meta itemprop = "name" content = " {{ …" at bounding box center [300, 502] width 258 height 97
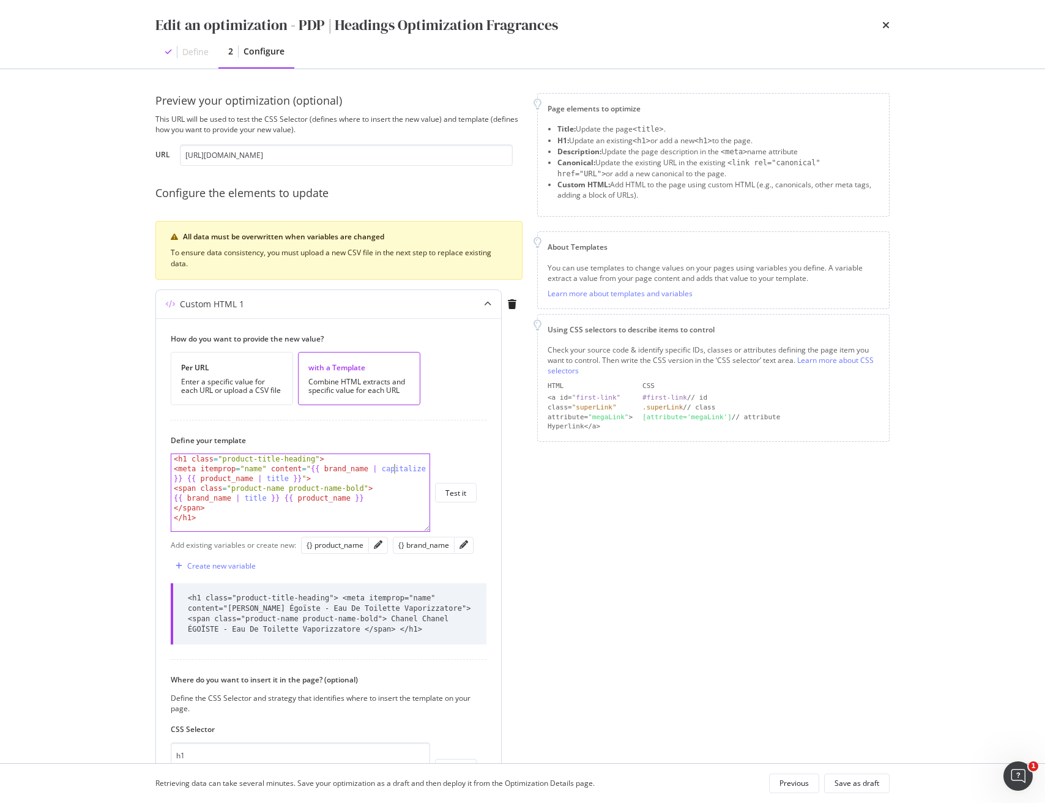
click at [394, 470] on div "< h1 class = "product-title-heading" > < meta itemprop = "name" content = " {{ …" at bounding box center [300, 502] width 258 height 97
click at [399, 471] on div "< h1 class = "product-title-heading" > < meta itemprop = "name" content = " {{ …" at bounding box center [300, 502] width 258 height 97
paste textarea "lower"
drag, startPoint x: 457, startPoint y: 491, endPoint x: 527, endPoint y: 526, distance: 78.5
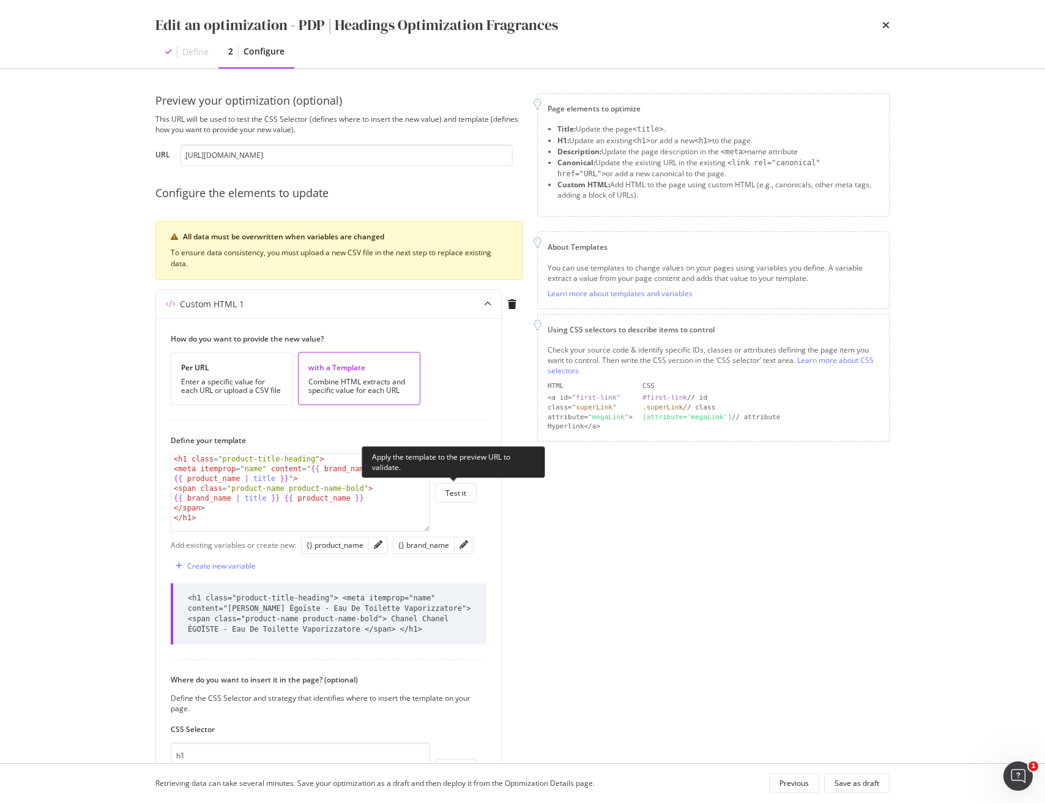
click at [457, 491] on div "Test it" at bounding box center [455, 493] width 21 height 10
click at [241, 605] on div "<h1 class="product-title-heading"> <meta itemprop="name" content="chanel Chanel…" at bounding box center [330, 614] width 284 height 42
drag, startPoint x: 241, startPoint y: 605, endPoint x: 336, endPoint y: 658, distance: 108.8
click at [241, 605] on div "<h1 class="product-title-heading"> <meta itemprop="name" content="chanel Chanel…" at bounding box center [330, 614] width 284 height 42
click at [263, 473] on div "< h1 class = "product-title-heading" > < meta itemprop = "name" content = " {{ …" at bounding box center [300, 502] width 258 height 97
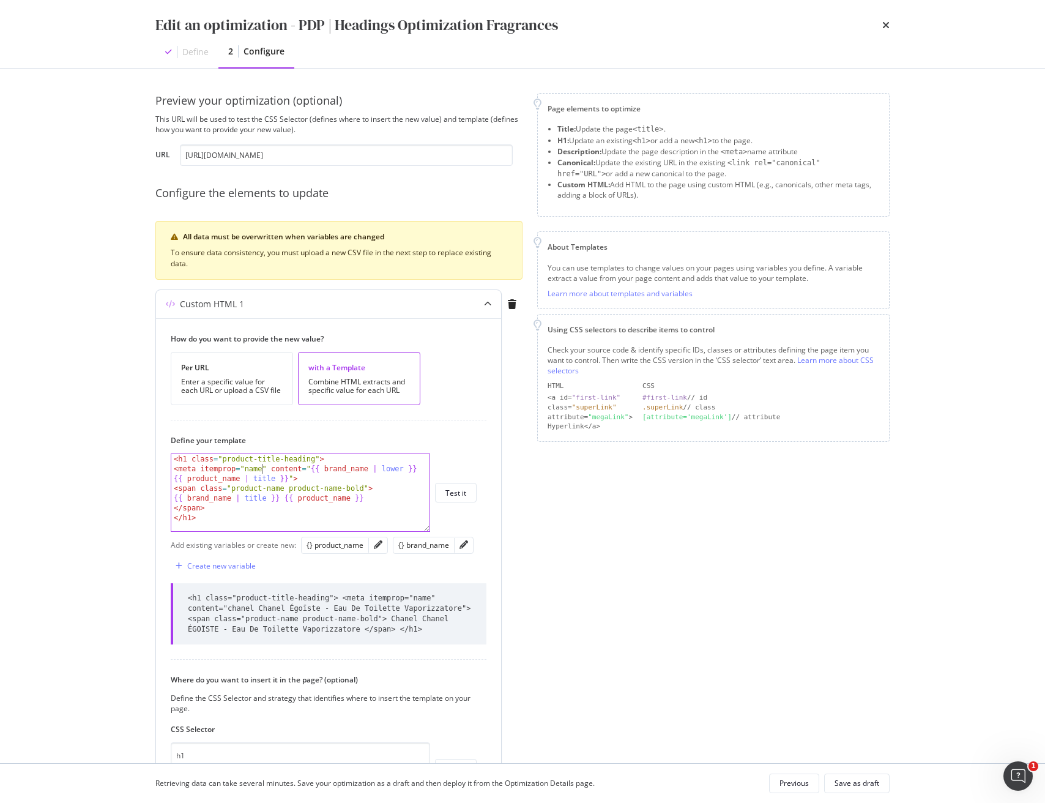
click at [263, 473] on div "< h1 class = "product-title-heading" > < meta itemprop = "name" content = " {{ …" at bounding box center [300, 502] width 258 height 97
click at [266, 480] on div "< h1 class = "product-title-heading" > < meta itemprop = "name" content = " {{ …" at bounding box center [300, 502] width 258 height 97
click at [387, 468] on div "< h1 class = "product-title-heading" > < meta itemprop = "name" content = " {{ …" at bounding box center [300, 502] width 258 height 97
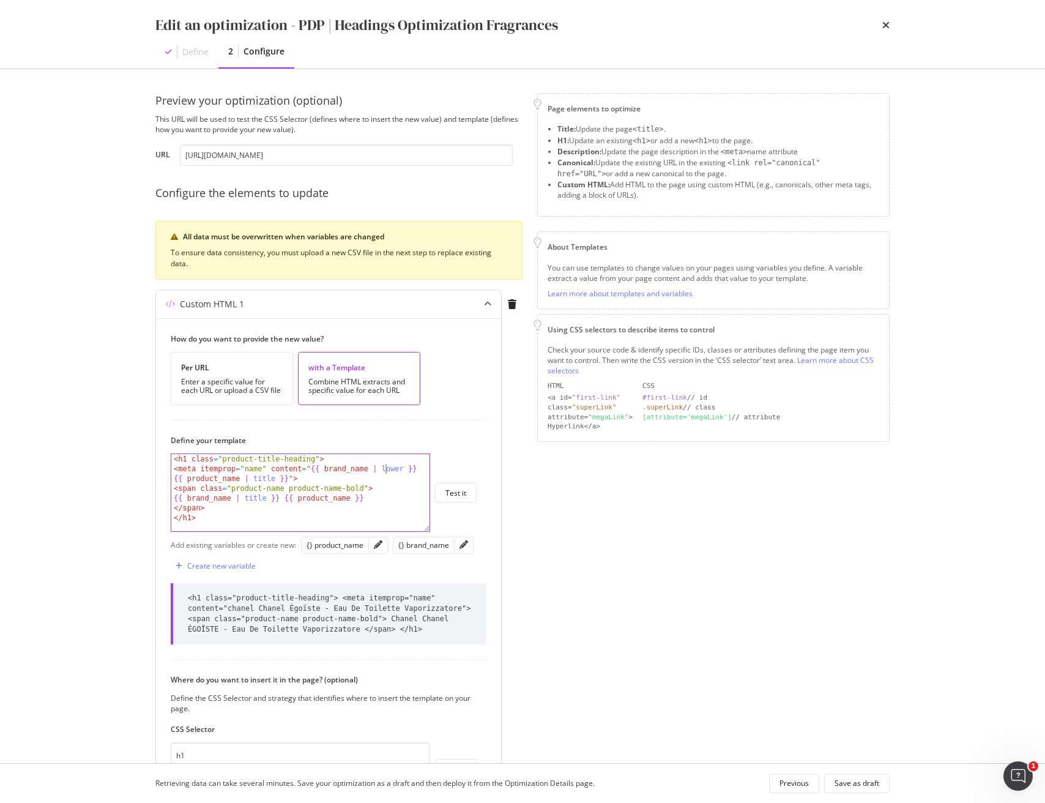
paste textarea "title"
type textarea "<meta itemprop="name" content="{{ brand_name | title }} {{ product_name | title…"
click at [229, 609] on div "<h1 class="product-title-heading"> <meta itemprop="name" content="chanel Chanel…" at bounding box center [330, 614] width 284 height 42
drag, startPoint x: 261, startPoint y: 609, endPoint x: 413, endPoint y: 606, distance: 152.4
click at [413, 606] on div "<h1 class="product-title-heading"> <meta itemprop="name" content="chanel Chanel…" at bounding box center [330, 614] width 284 height 42
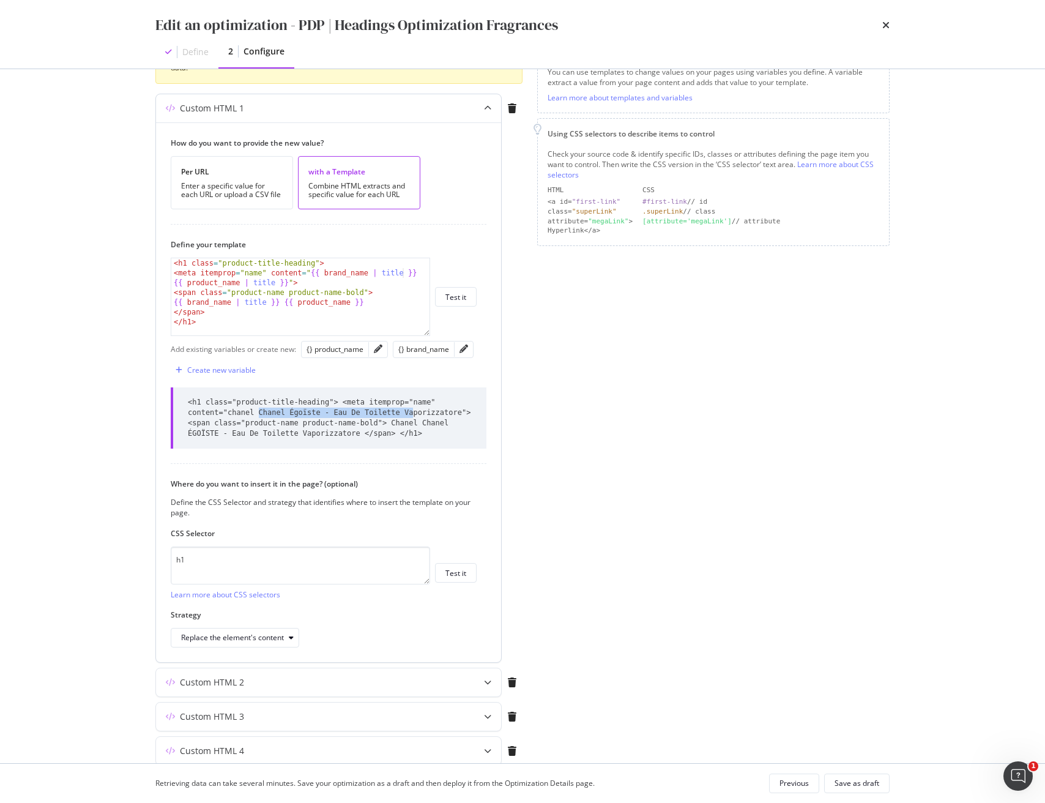
scroll to position [209, 0]
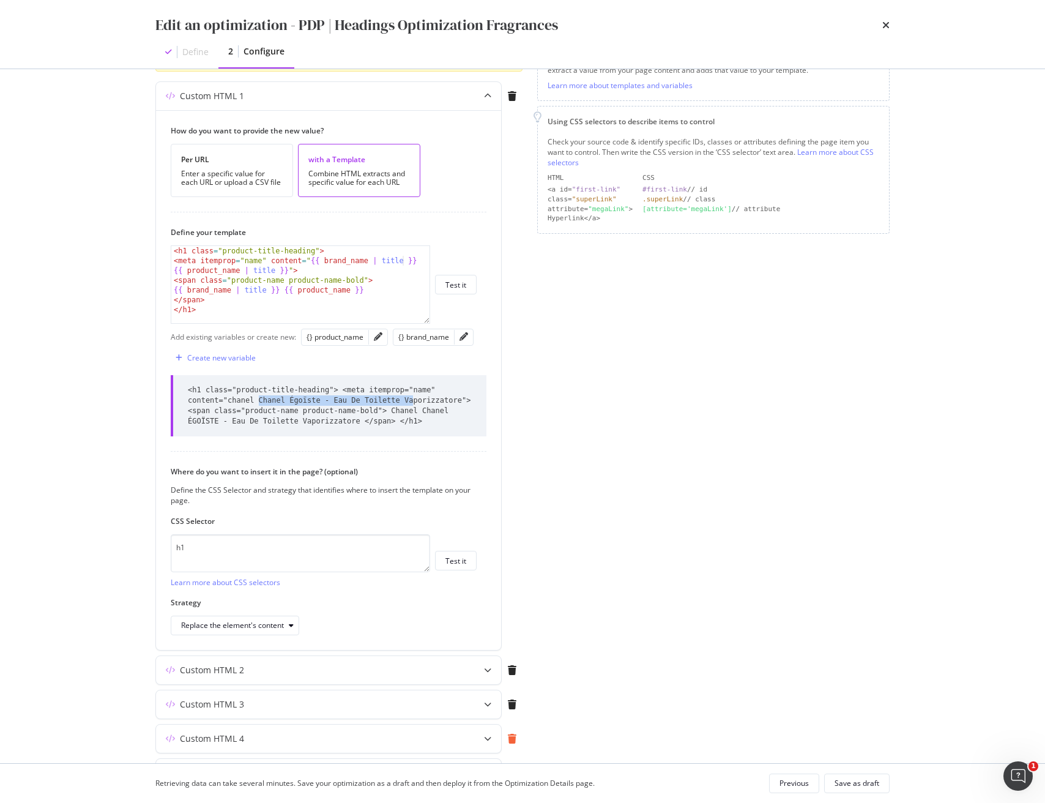
drag, startPoint x: 486, startPoint y: 671, endPoint x: 512, endPoint y: 672, distance: 25.7
click at [486, 671] on icon "modal" at bounding box center [487, 669] width 7 height 7
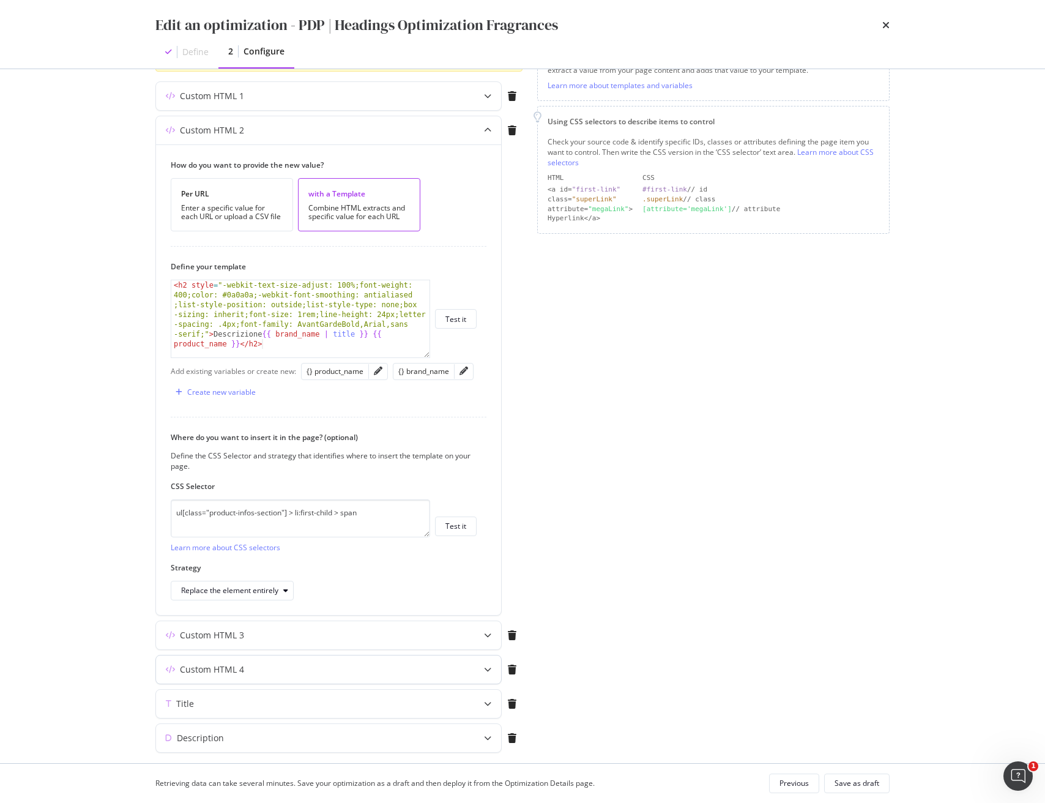
scroll to position [247, 0]
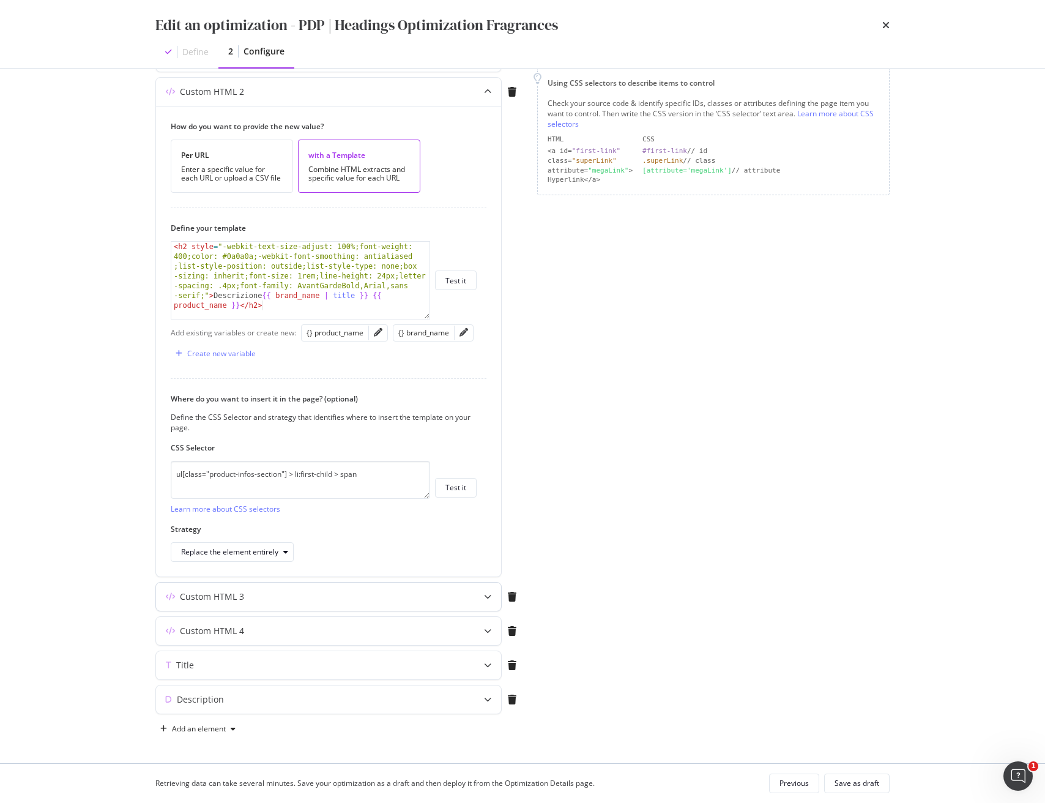
click at [484, 598] on icon "modal" at bounding box center [487, 596] width 7 height 7
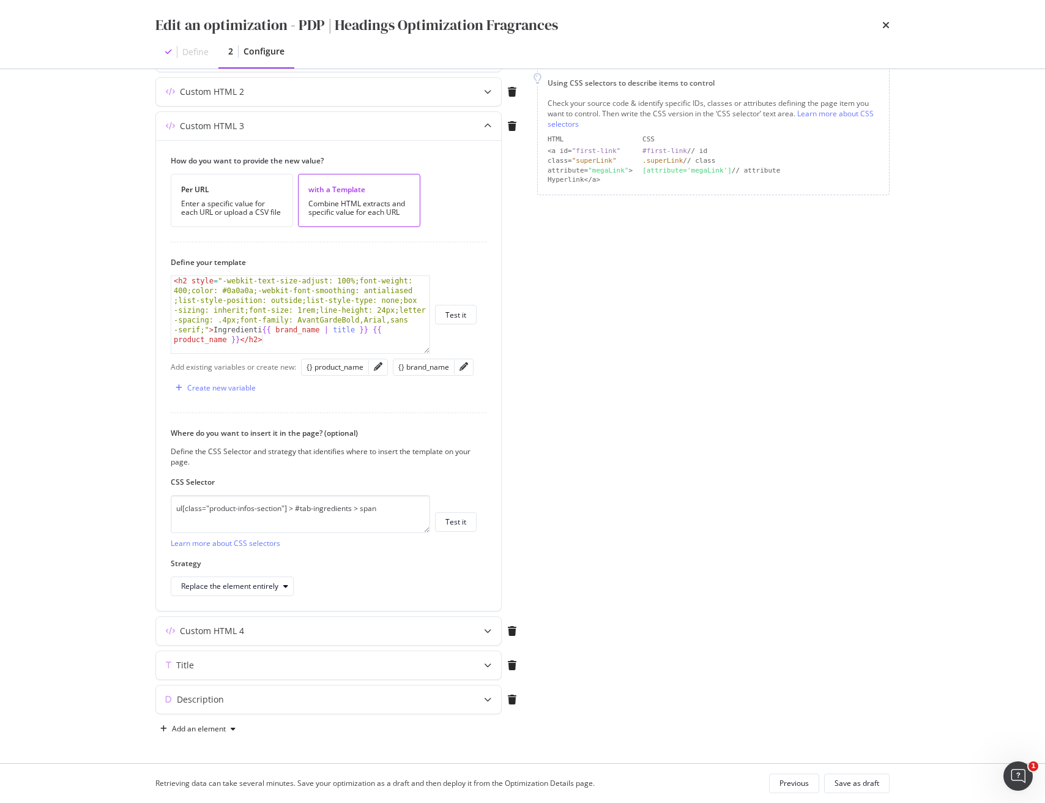
click at [766, 381] on div "Page elements to optimize Title: Update the page <title> . H1: Update an existi…" at bounding box center [713, 292] width 352 height 892
click at [844, 779] on div "Save as draft" at bounding box center [857, 783] width 45 height 10
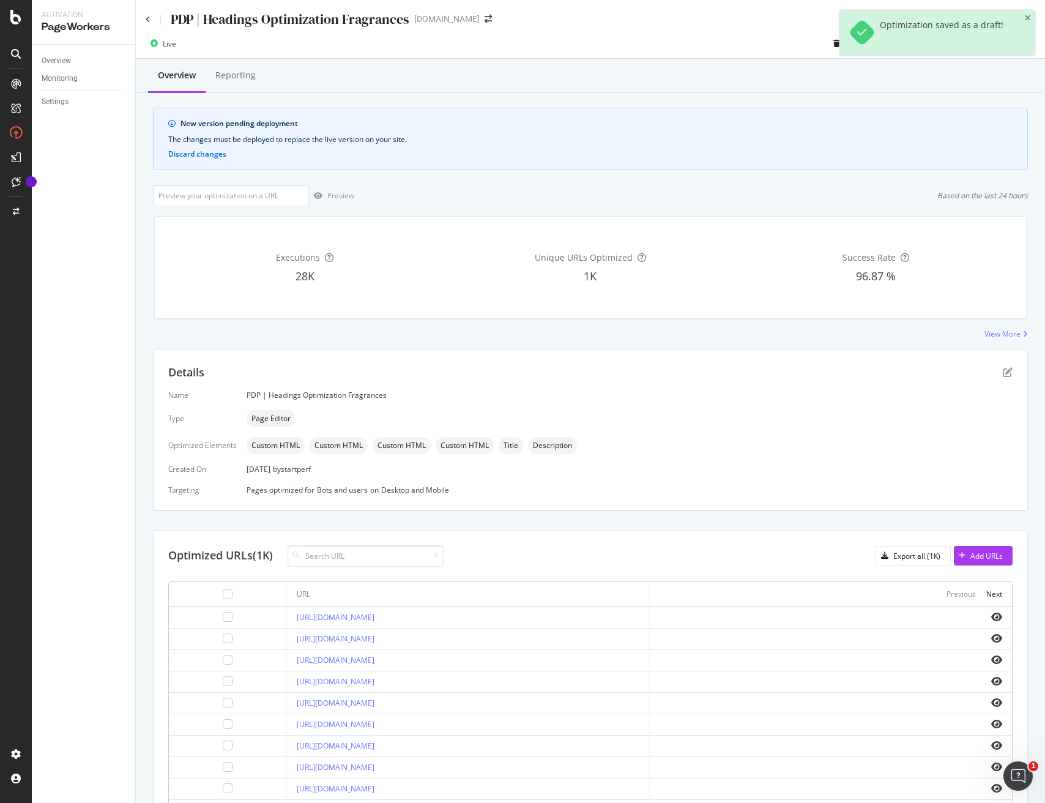
click at [1027, 18] on icon "close toast" at bounding box center [1028, 18] width 6 height 7
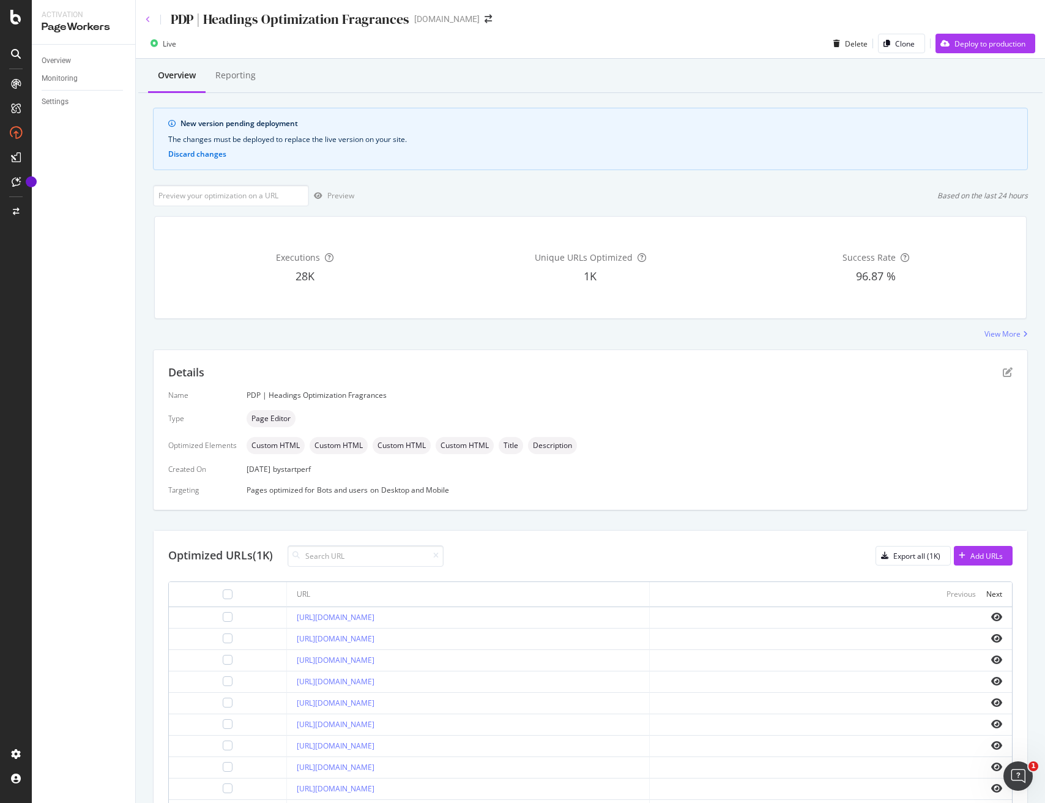
click at [144, 18] on div "PDP | Headings Optimization Fragrances [DOMAIN_NAME]" at bounding box center [590, 14] width 909 height 29
click at [148, 19] on icon at bounding box center [148, 19] width 5 height 7
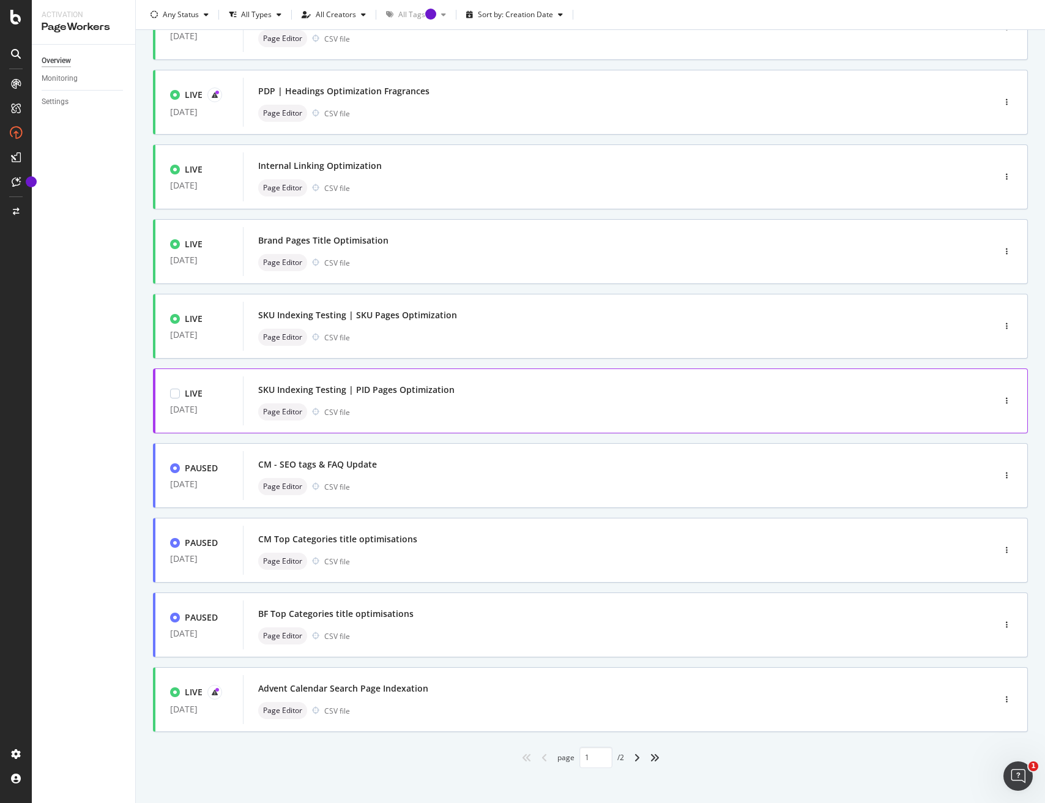
scroll to position [124, 0]
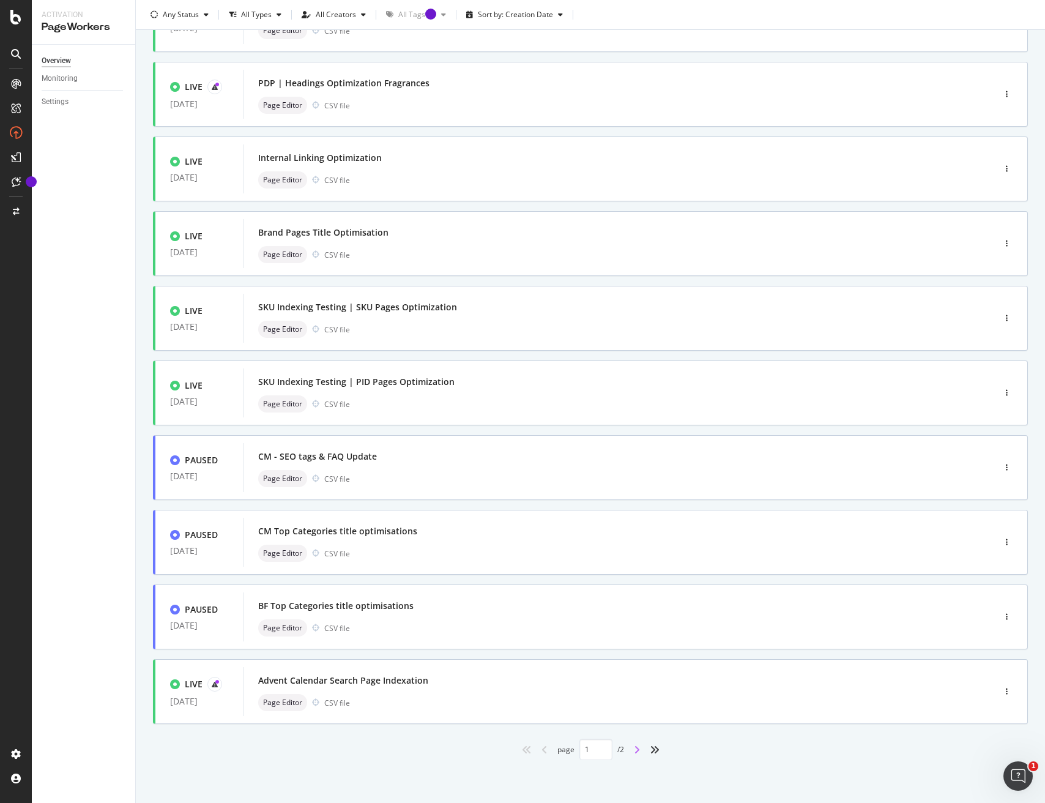
click at [637, 751] on icon "angle-right" at bounding box center [637, 750] width 6 height 10
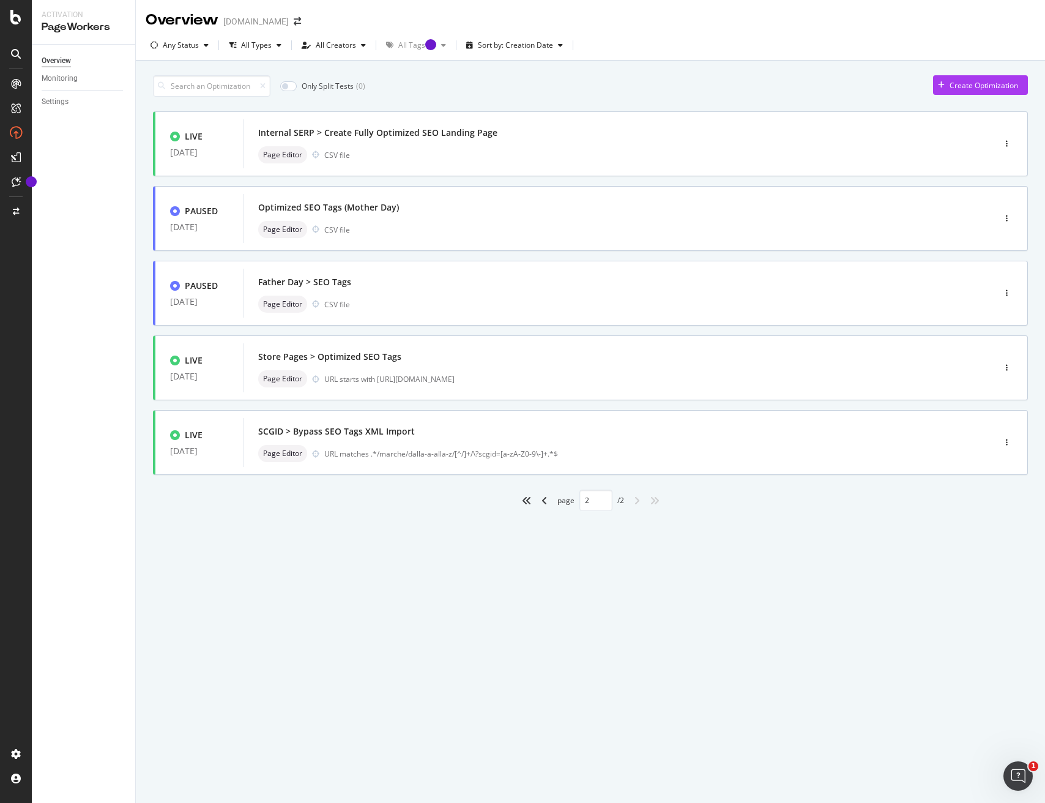
type input "2"
click at [505, 357] on div "Store Pages > Optimized SEO Tags" at bounding box center [600, 356] width 684 height 17
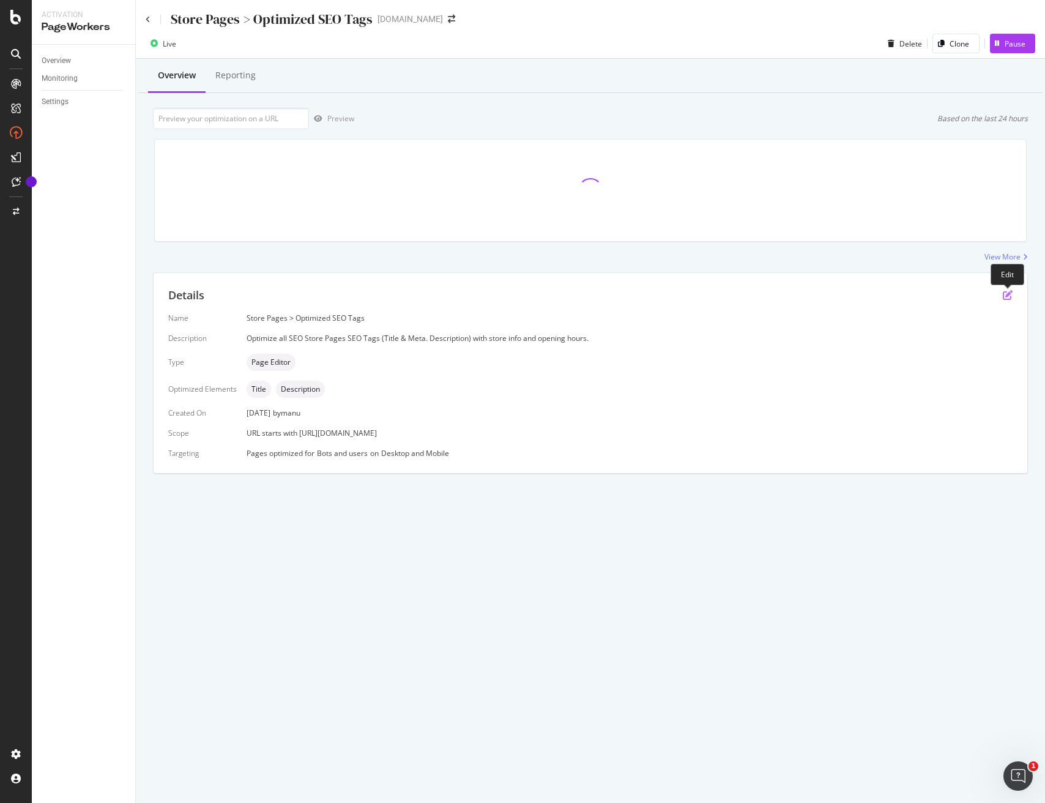
click at [1008, 297] on icon "pen-to-square" at bounding box center [1008, 295] width 10 height 10
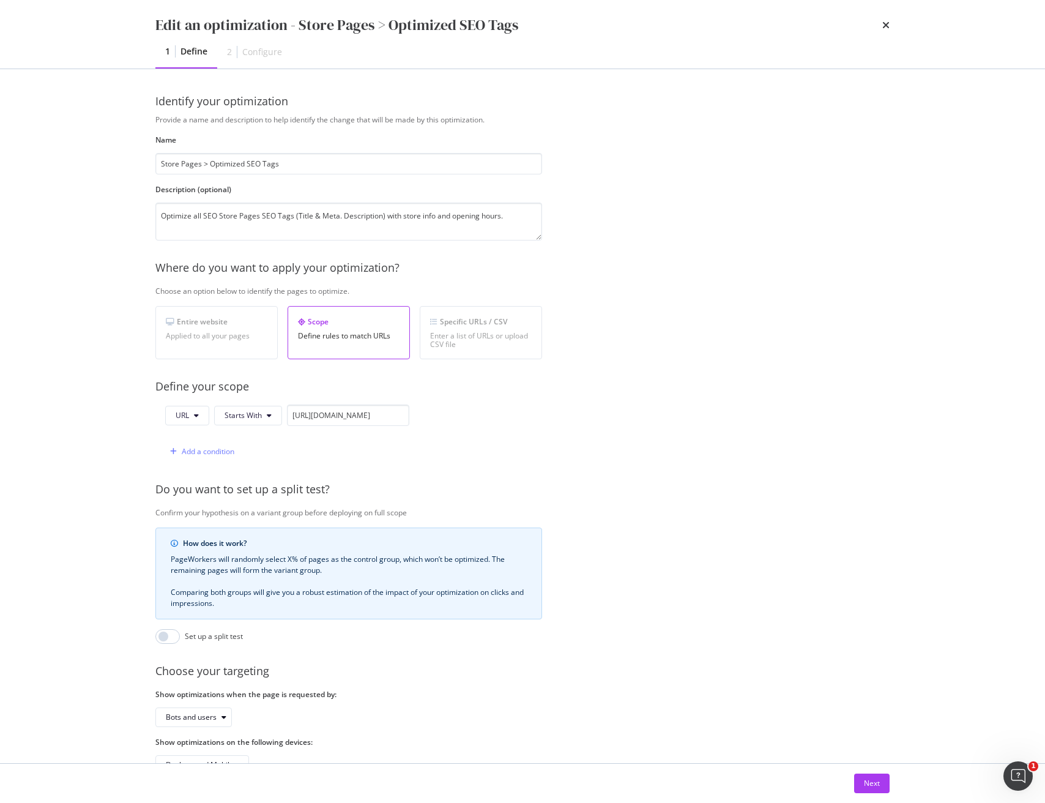
scroll to position [10, 0]
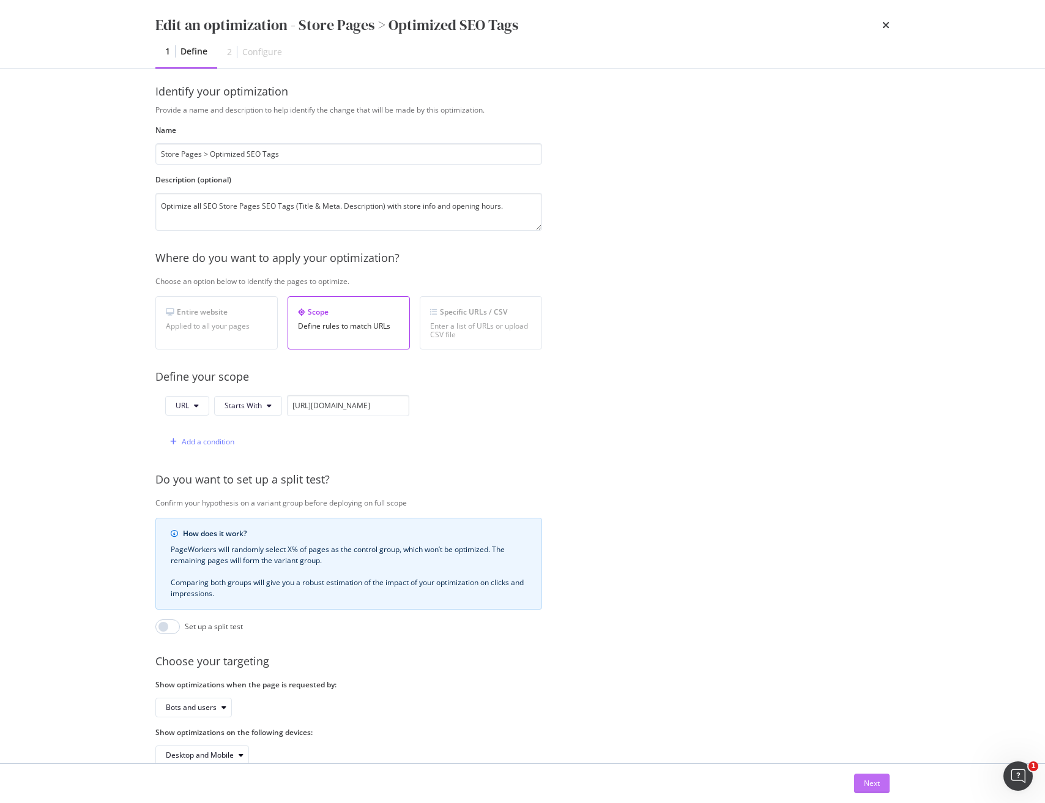
click at [876, 786] on div "Next" at bounding box center [872, 783] width 16 height 10
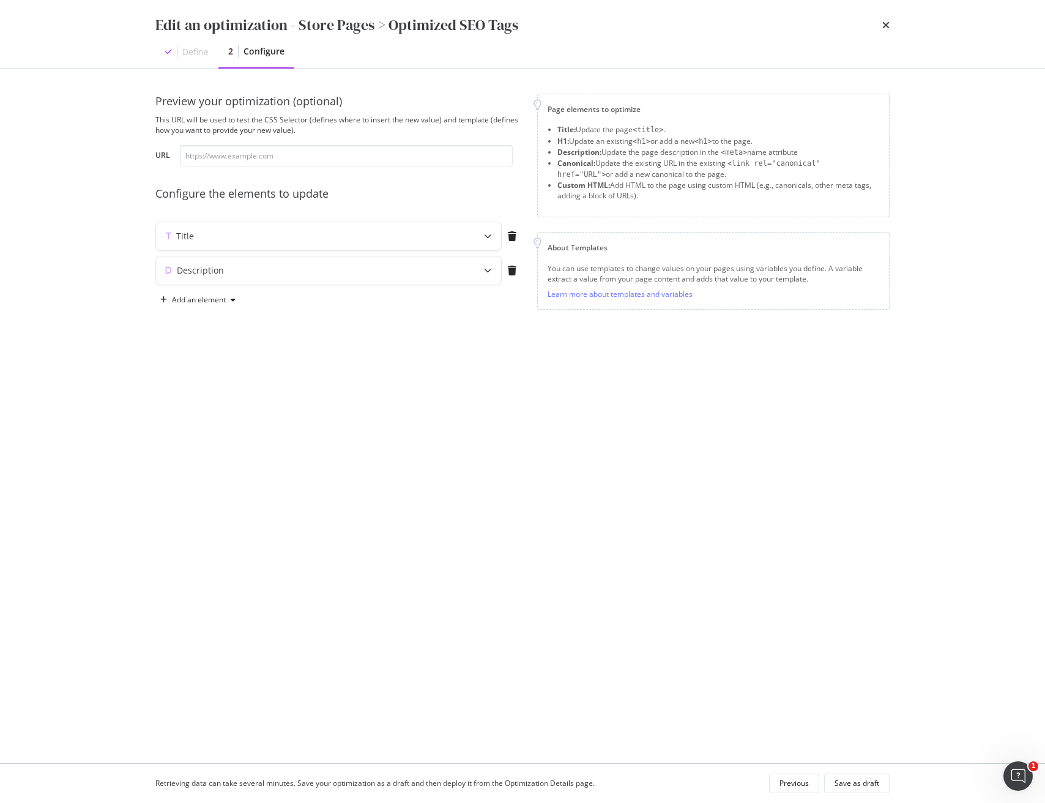
scroll to position [0, 0]
drag, startPoint x: 486, startPoint y: 235, endPoint x: 508, endPoint y: 310, distance: 77.7
click at [486, 235] on icon "modal" at bounding box center [487, 236] width 7 height 7
drag, startPoint x: 280, startPoint y: 451, endPoint x: 371, endPoint y: 474, distance: 94.5
click at [280, 451] on div "Description" at bounding box center [328, 445] width 345 height 28
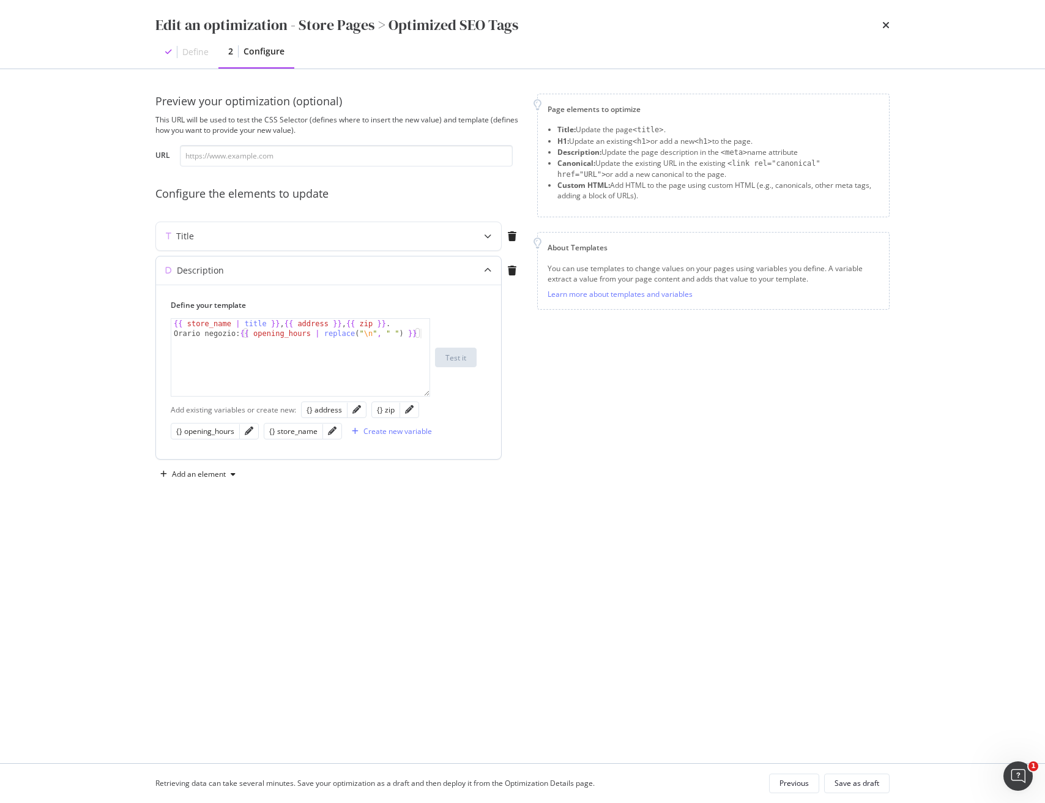
type textarea "{{ store_name | title }}, {{ address }}, {{ zip }}. Orario negozio: {{ opening_…"
click at [343, 332] on div "{{ store_name | title }} , {{ address }} , {{ zip }} . Orario negozio: {{ openi…" at bounding box center [300, 377] width 258 height 116
drag, startPoint x: 343, startPoint y: 332, endPoint x: 365, endPoint y: 387, distance: 59.0
click at [343, 332] on div "{{ store_name | title }} , {{ address }} , {{ zip }} . Orario negozio: {{ openi…" at bounding box center [300, 377] width 258 height 116
click at [378, 360] on div "{{ store_name | title }} , {{ address }} , {{ zip }} . Orario negozio: {{ openi…" at bounding box center [300, 377] width 258 height 116
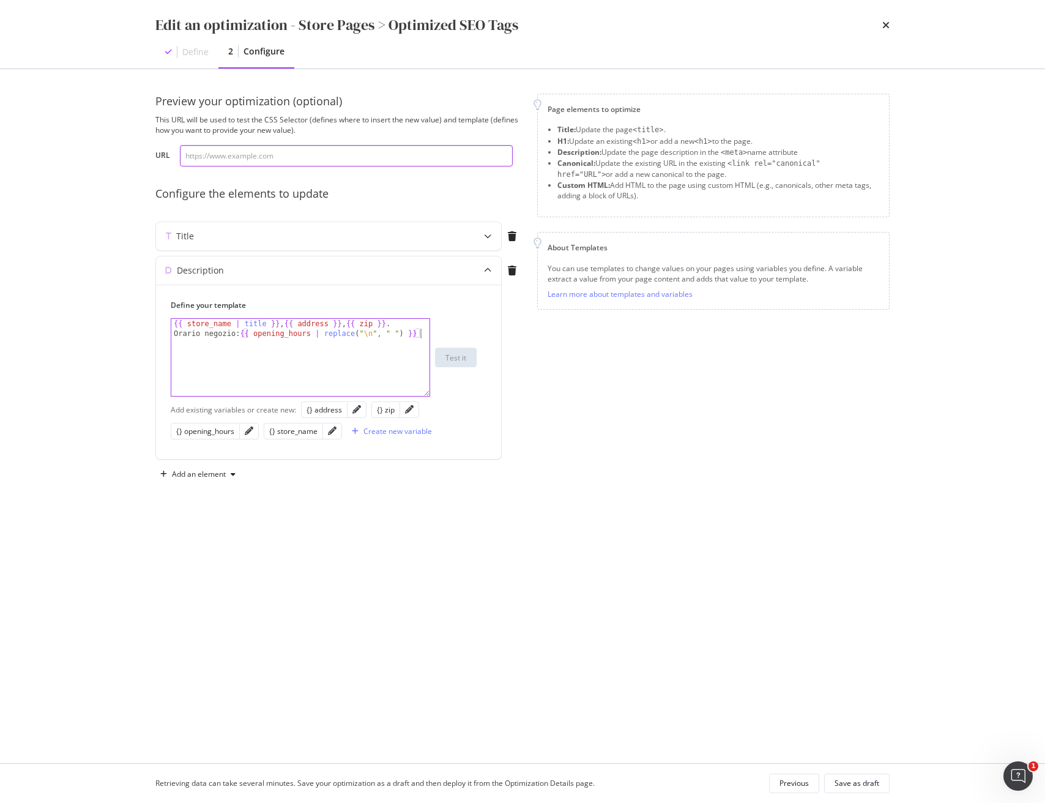
click at [343, 160] on input "modal" at bounding box center [346, 155] width 333 height 21
click at [383, 201] on div "Configure the elements to update" at bounding box center [338, 194] width 367 height 16
click at [269, 155] on input "modal" at bounding box center [346, 155] width 333 height 21
paste input "[URL][DOMAIN_NAME]"
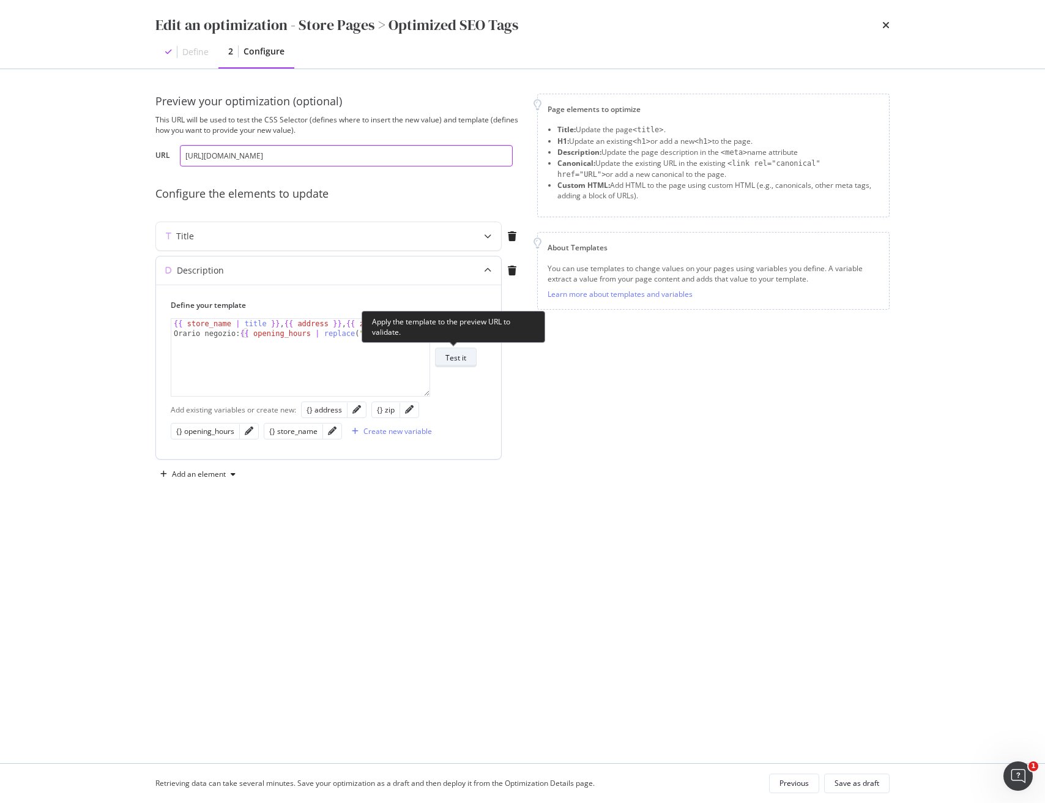
type input "[URL][DOMAIN_NAME]"
drag, startPoint x: 463, startPoint y: 359, endPoint x: 538, endPoint y: 370, distance: 76.2
click at [463, 359] on div "Test it" at bounding box center [455, 357] width 21 height 10
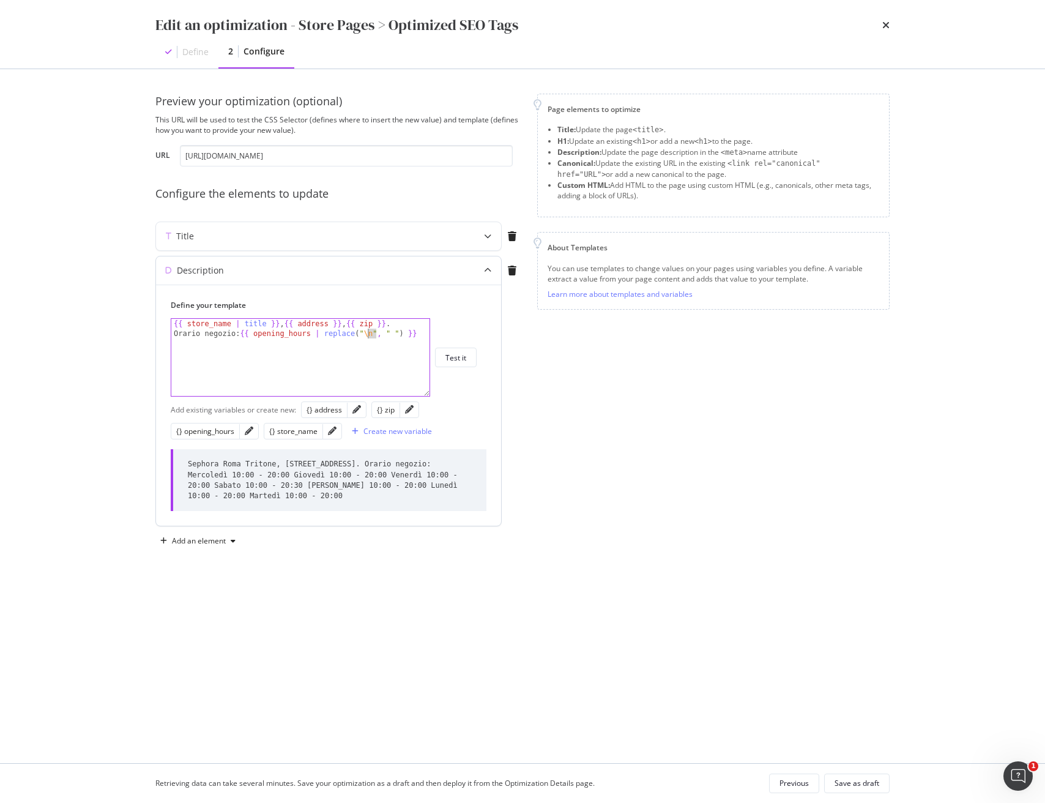
drag, startPoint x: 376, startPoint y: 333, endPoint x: 365, endPoint y: 331, distance: 10.6
click at [365, 331] on div "{{ store_name | title }} , {{ address }} , {{ zip }} . Orario negozio: {{ openi…" at bounding box center [300, 377] width 258 height 116
drag, startPoint x: 400, startPoint y: 333, endPoint x: 392, endPoint y: 333, distance: 8.0
click at [392, 333] on div "{{ store_name | title }} , {{ address }} , {{ zip }} . Orario negozio: {{ openi…" at bounding box center [300, 377] width 258 height 116
drag, startPoint x: 360, startPoint y: 500, endPoint x: 278, endPoint y: 480, distance: 84.4
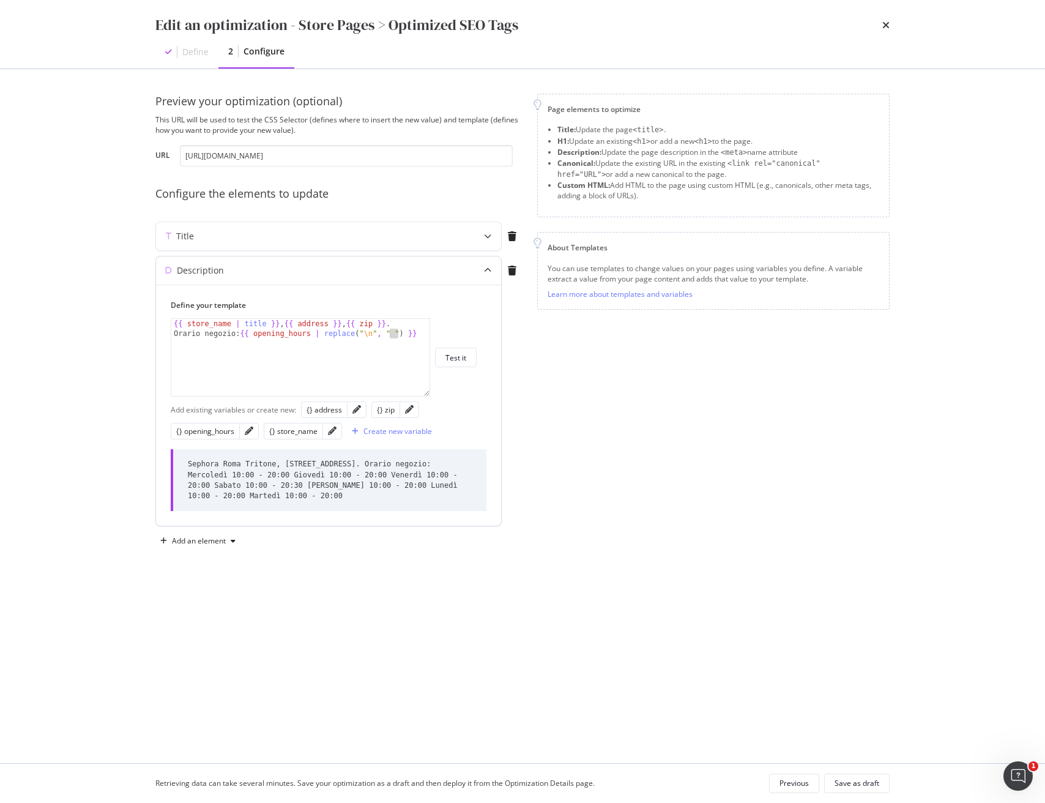
click at [280, 480] on div "Sephora Roma Tritone, [STREET_ADDRESS]. Orario negozio: Mercoledì 10:00 - 20:00…" at bounding box center [330, 480] width 284 height 42
click at [354, 492] on div "Sephora Roma Tritone, [STREET_ADDRESS]. Orario negozio: Mercoledì 10:00 - 20:00…" at bounding box center [330, 480] width 284 height 42
click at [342, 335] on div "{{ store_name | title }} , {{ address }} , {{ zip }} . Orario negozio: {{ openi…" at bounding box center [300, 377] width 258 height 116
click at [344, 355] on div "{{ store_name | title }} , {{ address }} , {{ zip }} . Orario negozio: {{ openi…" at bounding box center [300, 377] width 258 height 116
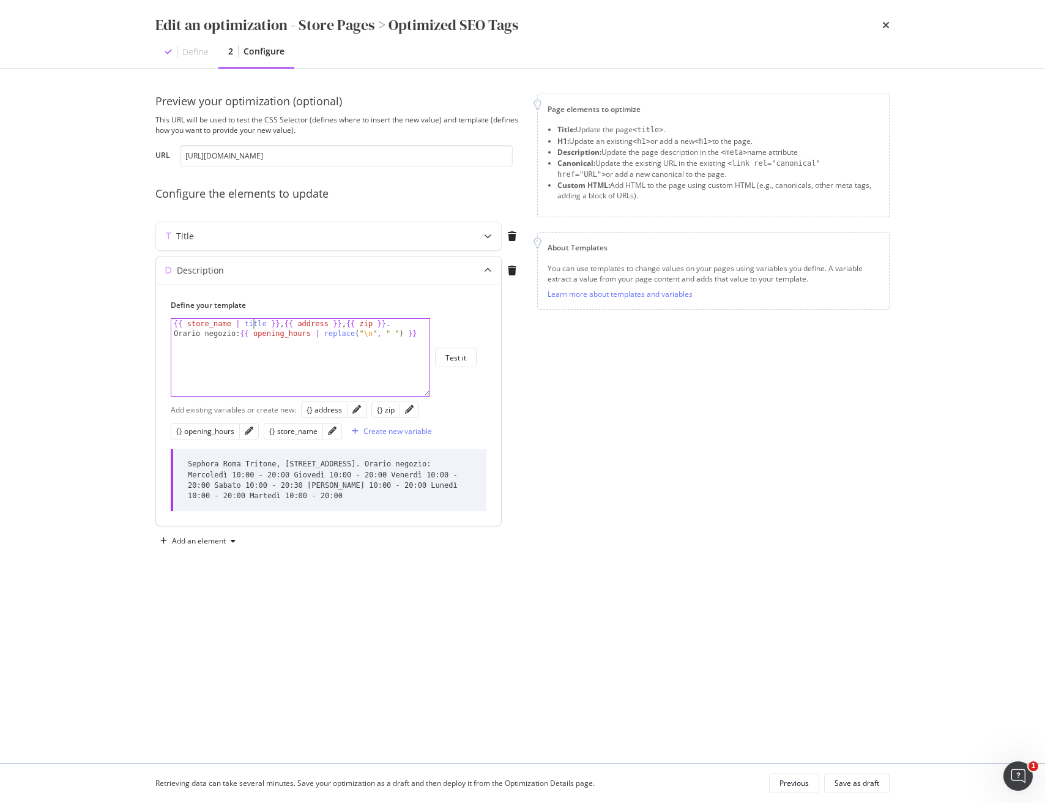
click at [252, 323] on div "{{ store_name | title }} , {{ address }} , {{ zip }} . Orario negozio: {{ openi…" at bounding box center [300, 377] width 258 height 116
drag, startPoint x: 277, startPoint y: 464, endPoint x: 182, endPoint y: 460, distance: 94.9
click at [182, 460] on div "Sephora Roma Tritone, [STREET_ADDRESS]. Orario negozio: Mercoledì 10:00 - 20:00…" at bounding box center [329, 480] width 316 height 62
click at [529, 165] on div "Preview your optimization (optional) This URL will be used to test the CSS Sele…" at bounding box center [522, 322] width 734 height 457
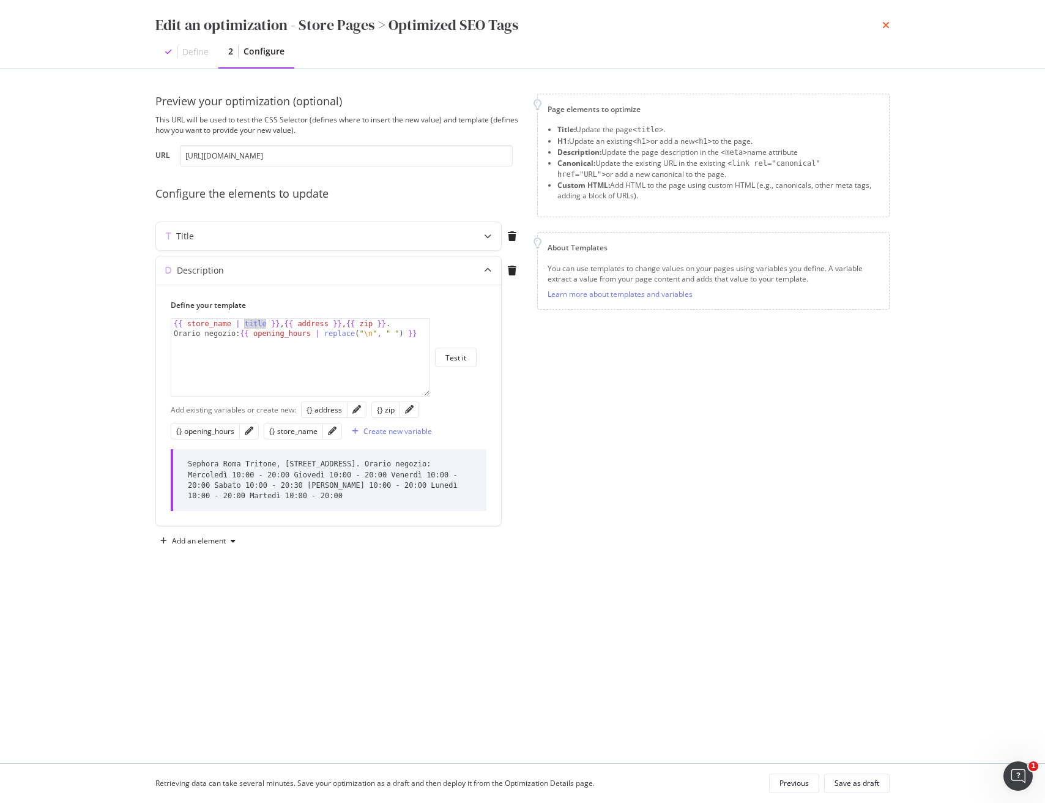
click at [884, 28] on icon "times" at bounding box center [885, 25] width 7 height 10
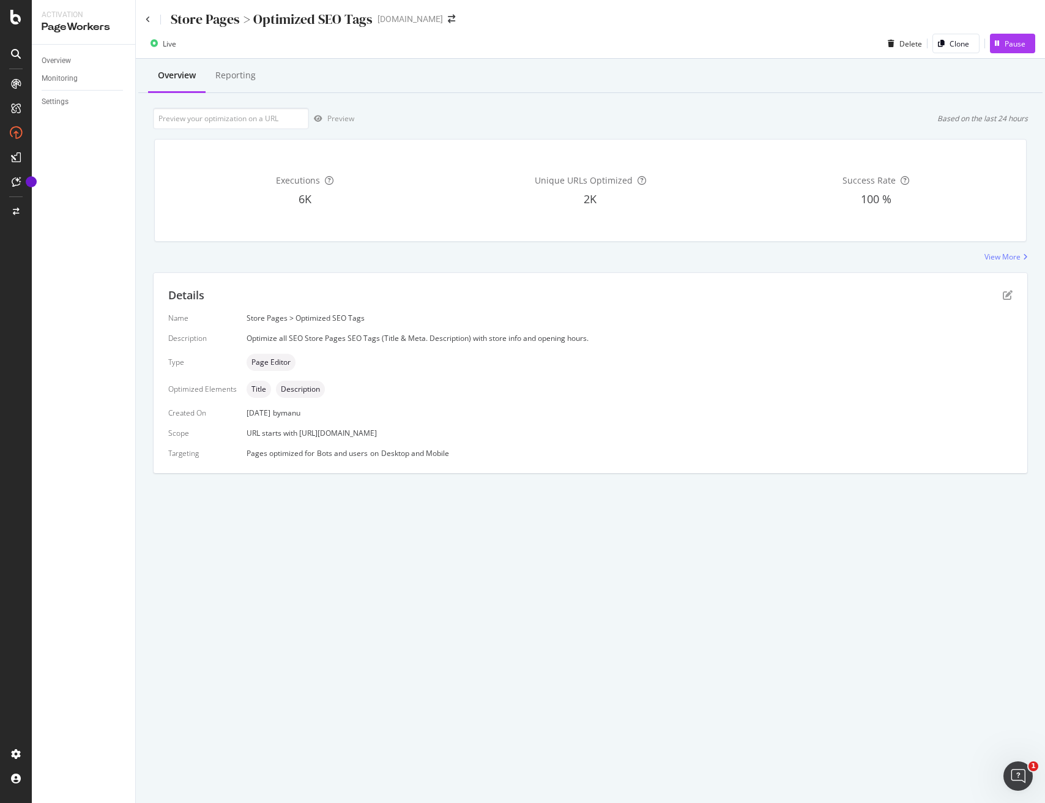
click at [581, 46] on div "Live Delete Clone Pause" at bounding box center [590, 46] width 909 height 24
click at [589, 64] on div "Overview Reporting" at bounding box center [590, 76] width 904 height 33
